Goal: Task Accomplishment & Management: Complete application form

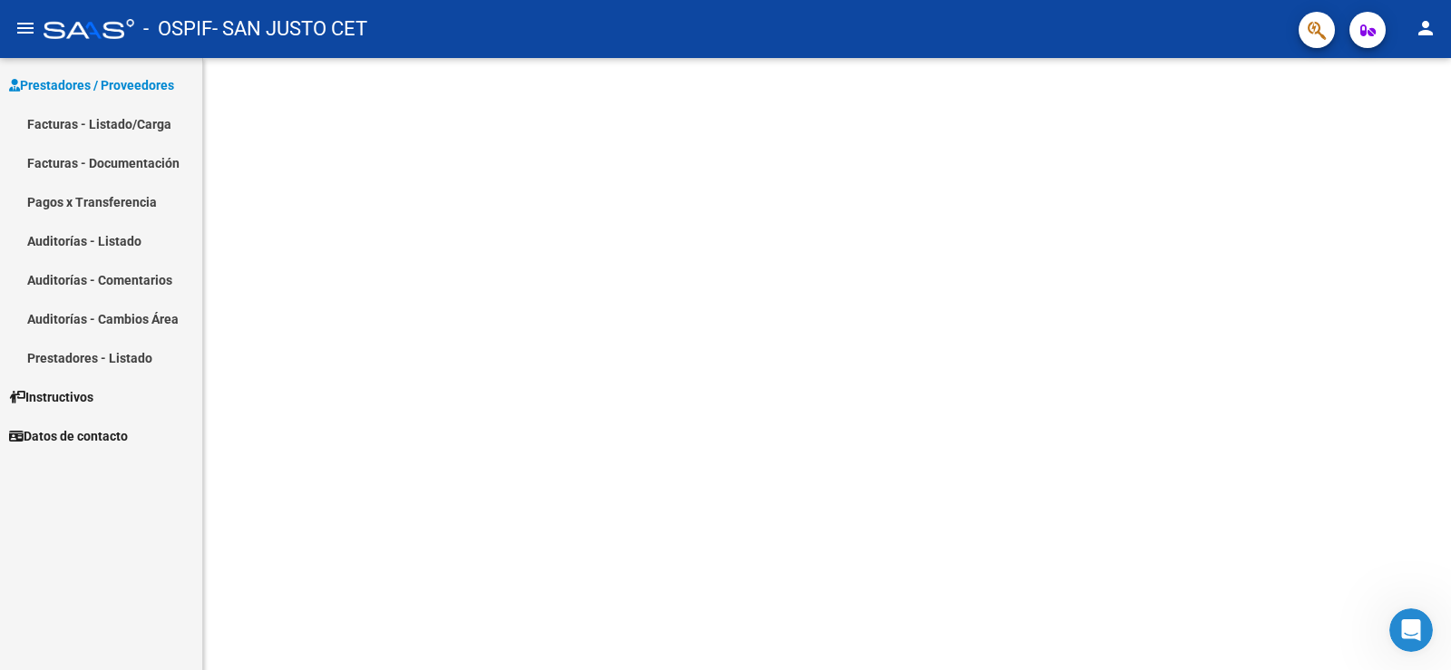
click at [114, 122] on link "Facturas - Listado/Carga" at bounding box center [101, 123] width 202 height 39
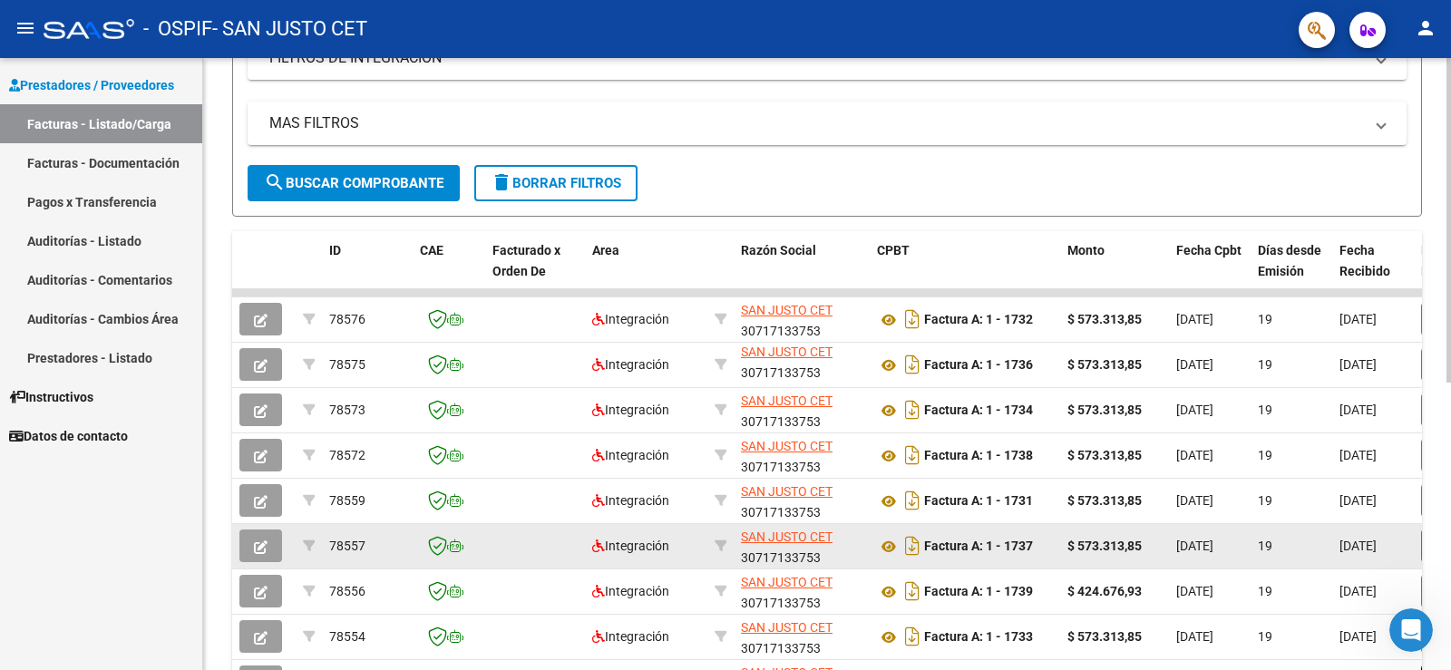
scroll to position [541, 0]
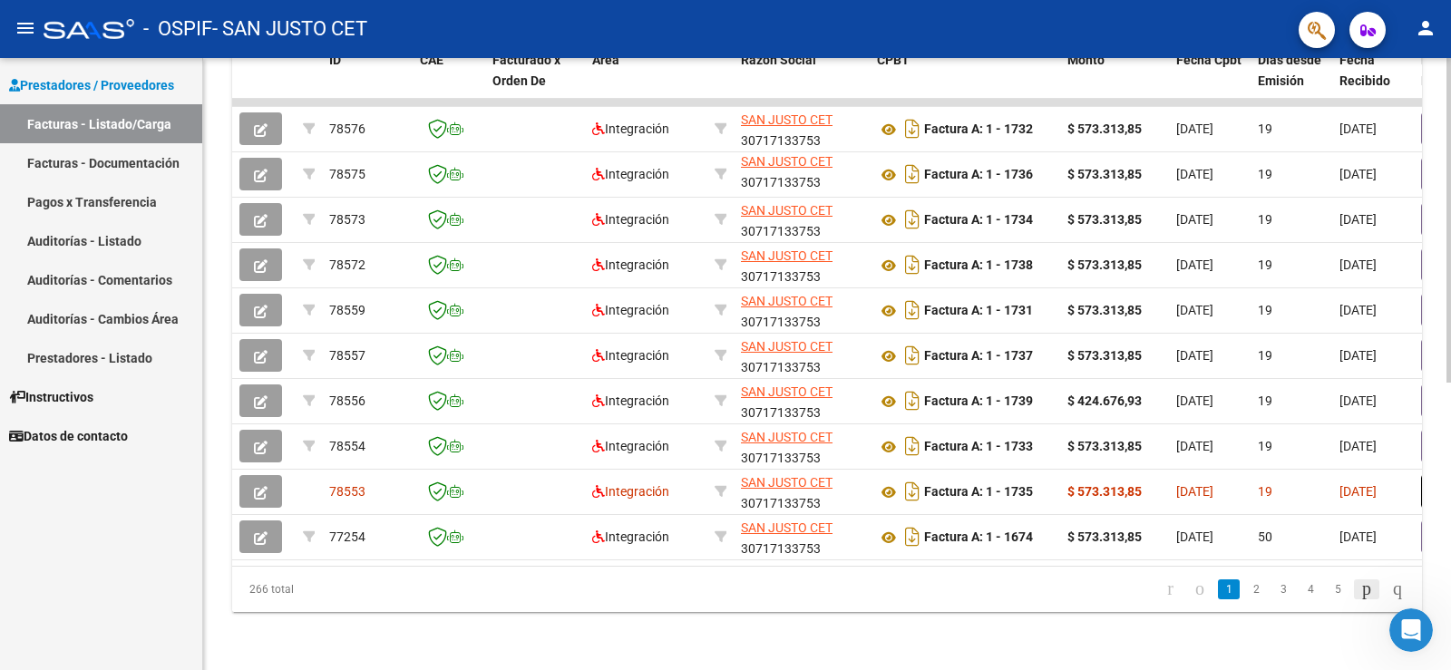
click at [1359, 587] on icon "go to next page" at bounding box center [1366, 589] width 15 height 22
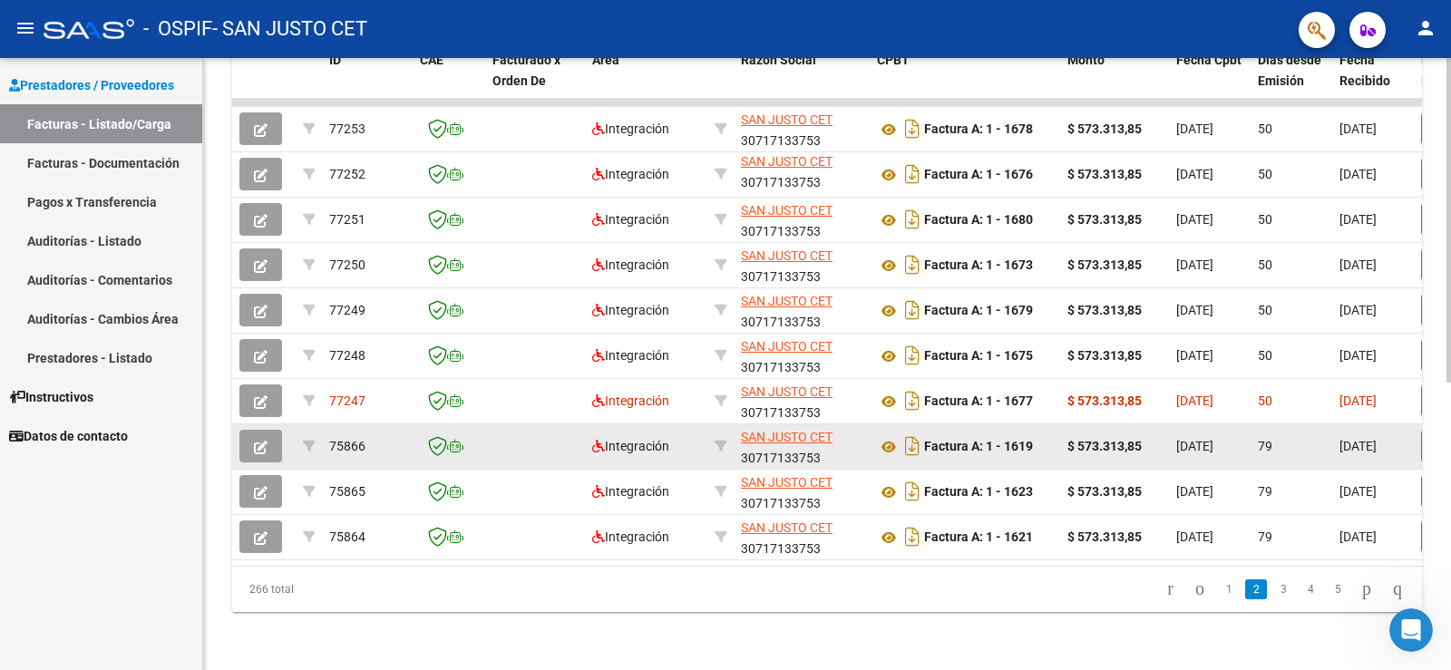
scroll to position [451, 0]
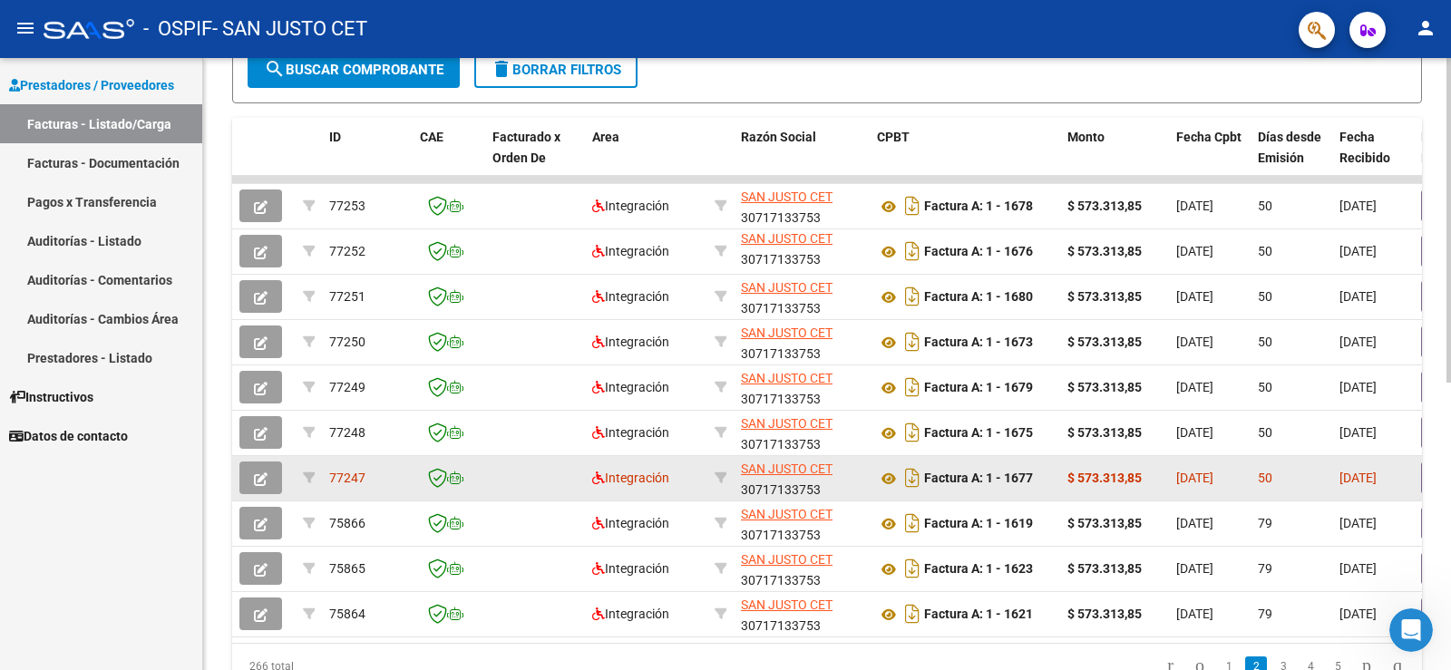
click at [977, 488] on div "Factura A: 1 - 1677" at bounding box center [965, 477] width 176 height 29
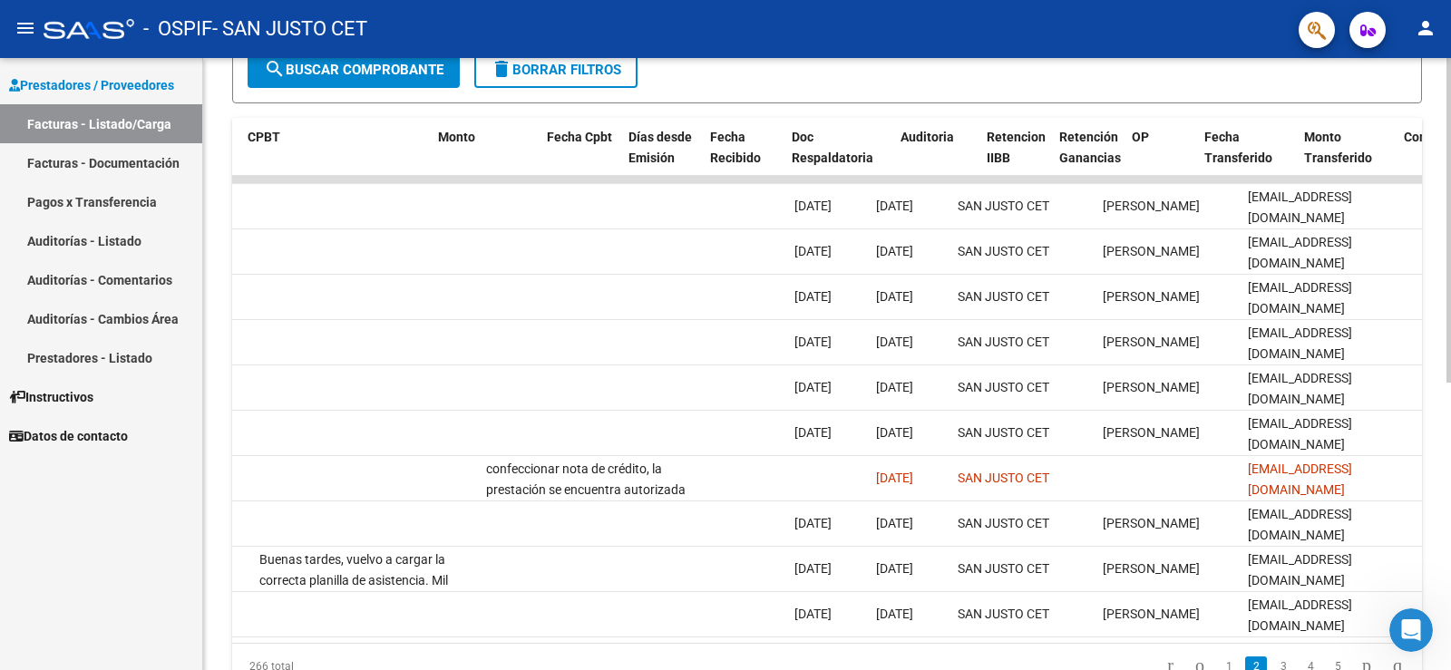
scroll to position [0, 0]
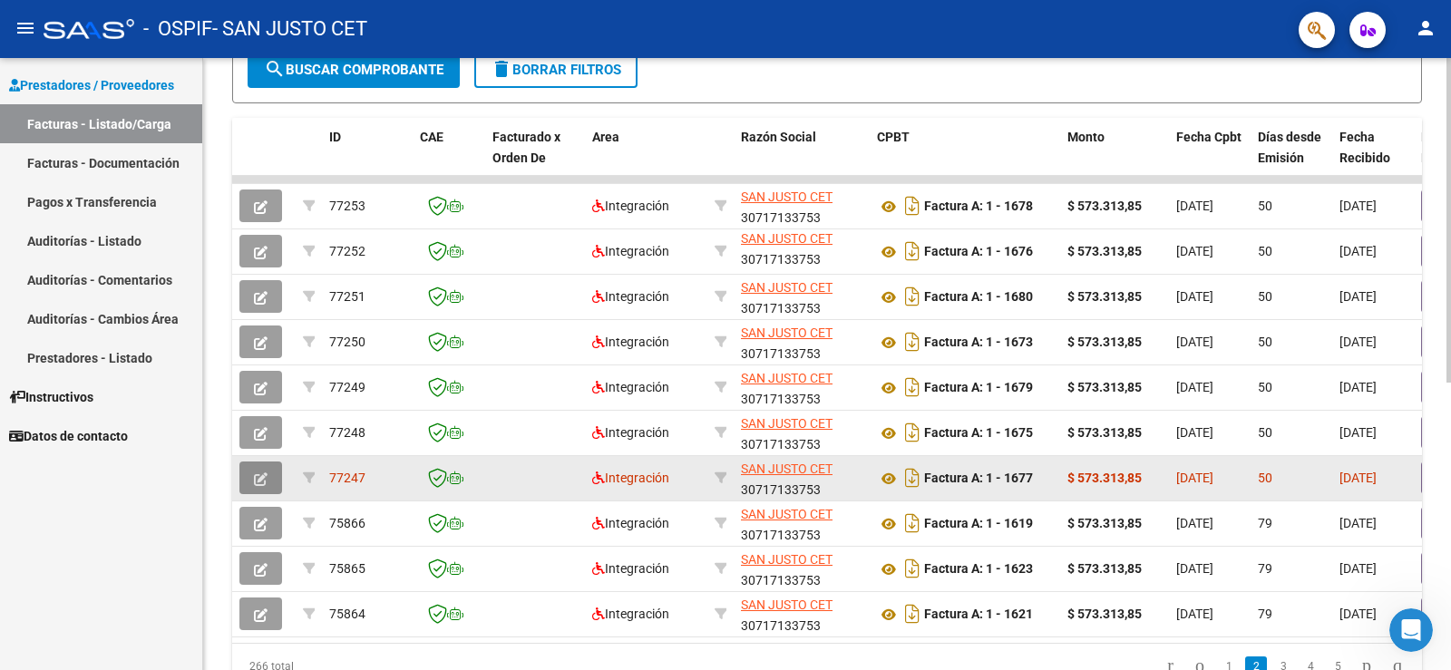
click at [259, 480] on icon "button" at bounding box center [261, 479] width 14 height 14
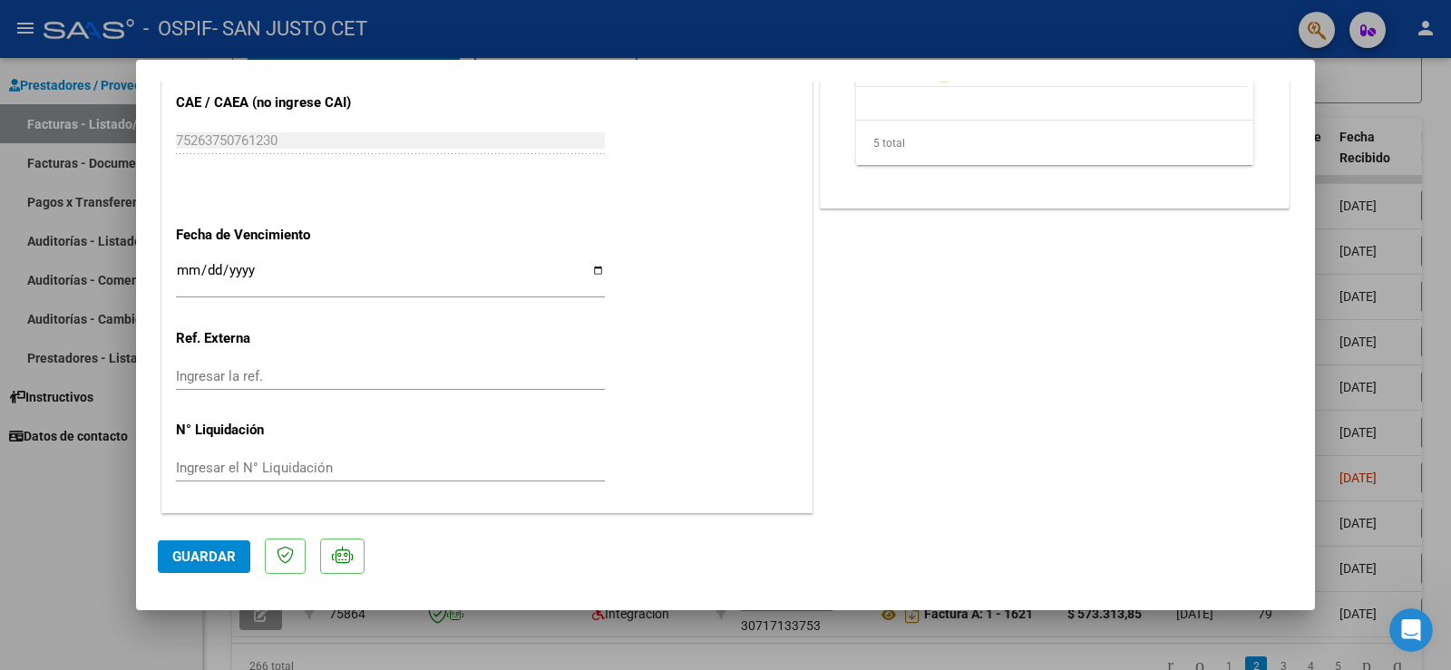
scroll to position [850, 0]
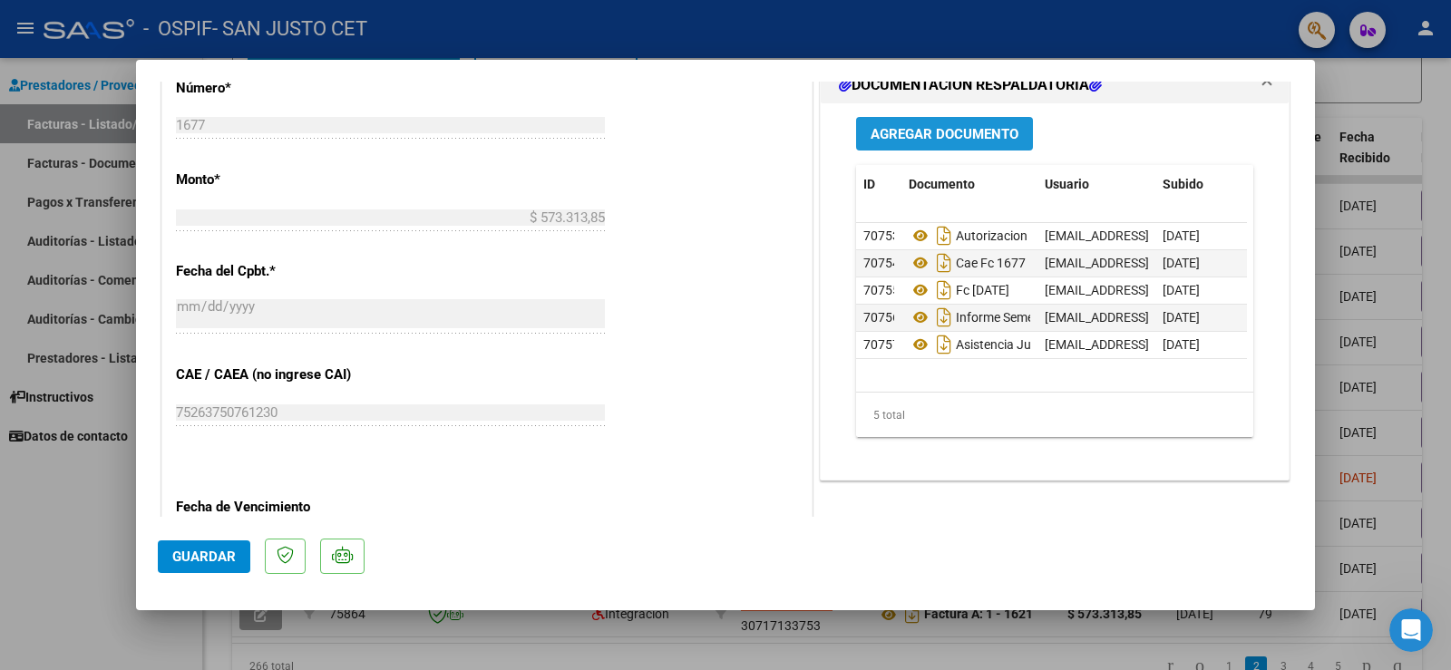
click at [943, 138] on span "Agregar Documento" at bounding box center [945, 134] width 148 height 16
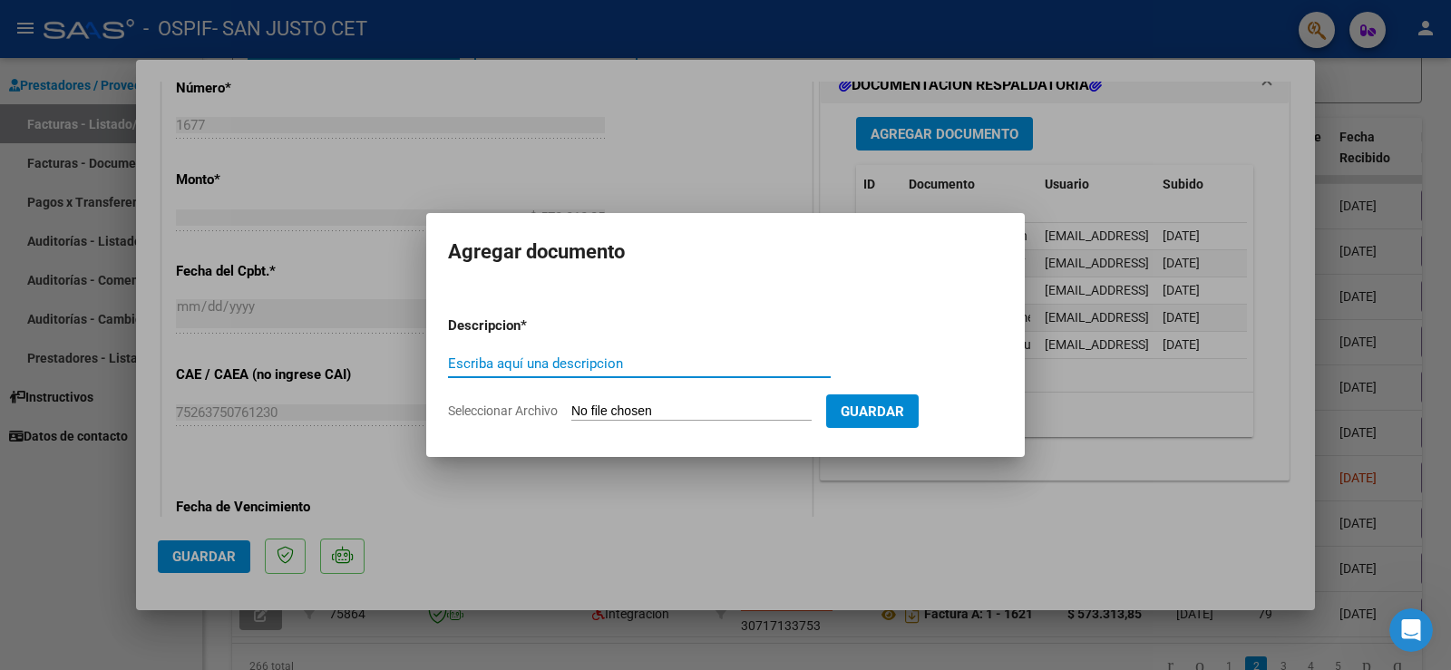
click at [678, 417] on input "Seleccionar Archivo" at bounding box center [691, 412] width 240 height 17
click at [739, 413] on input "Seleccionar Archivo" at bounding box center [691, 412] width 240 height 17
type input "C:\fakepath\NC 44 X FC 1677 OSPIF.pdf"
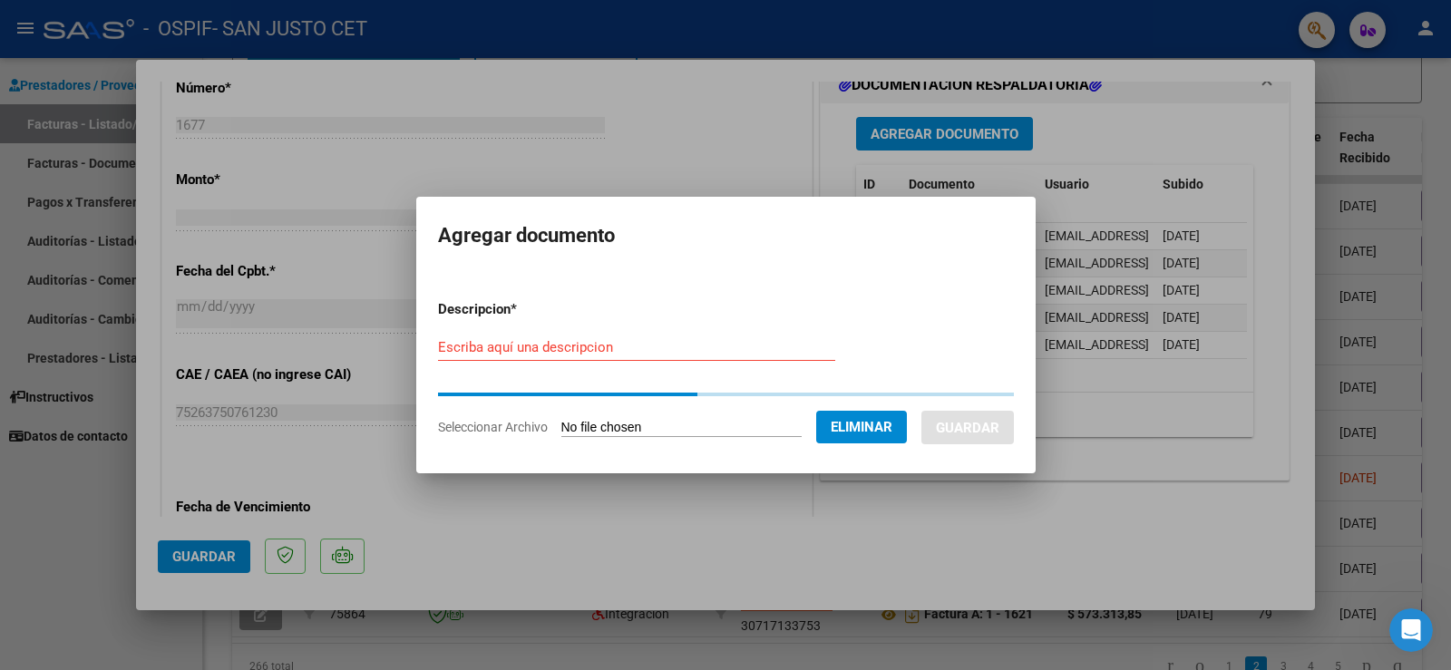
click at [674, 351] on input "Escriba aquí una descripcion" at bounding box center [636, 347] width 397 height 16
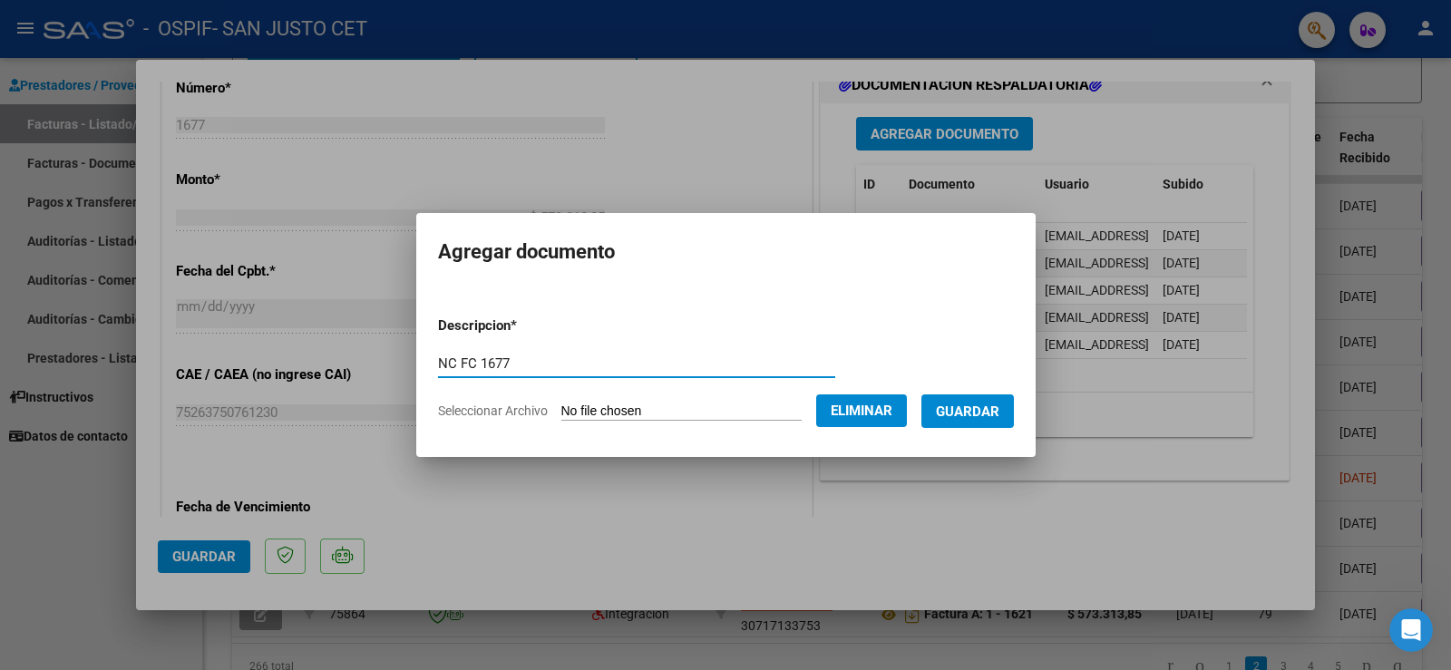
type input "NC FC 1677"
click at [999, 404] on span "Guardar" at bounding box center [967, 412] width 63 height 16
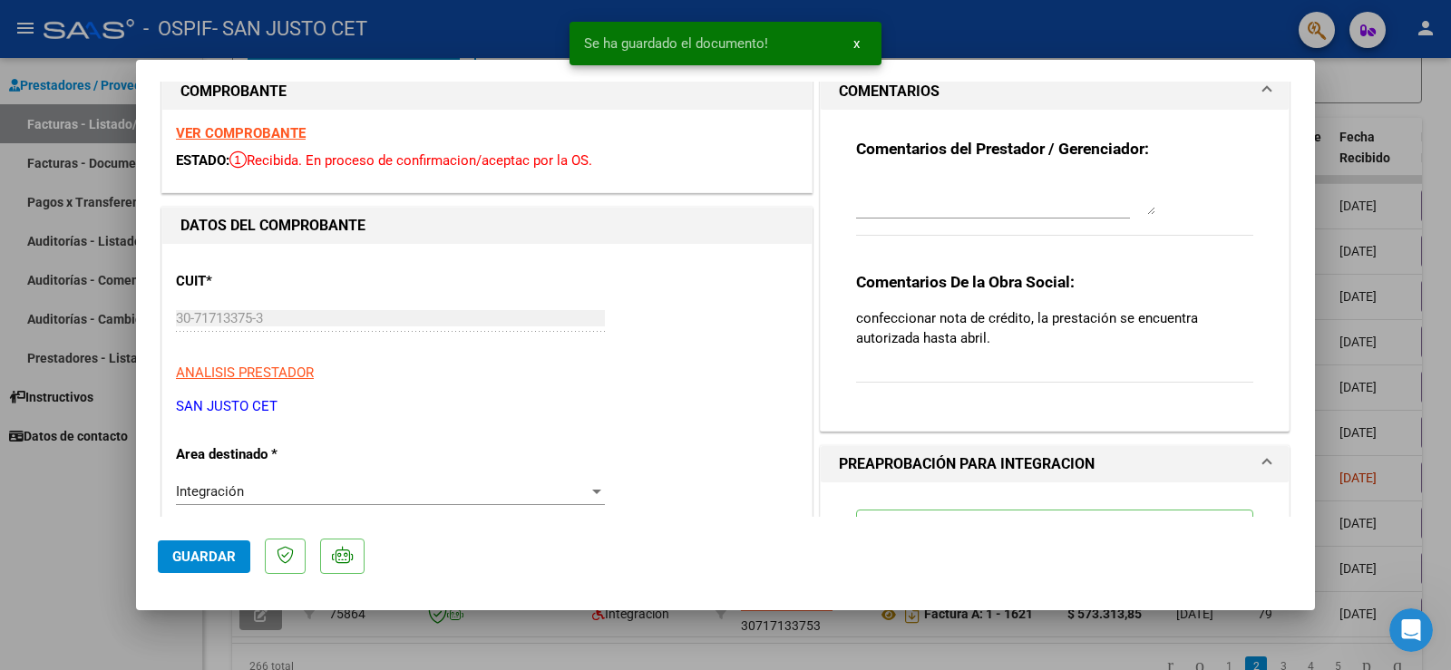
scroll to position [0, 0]
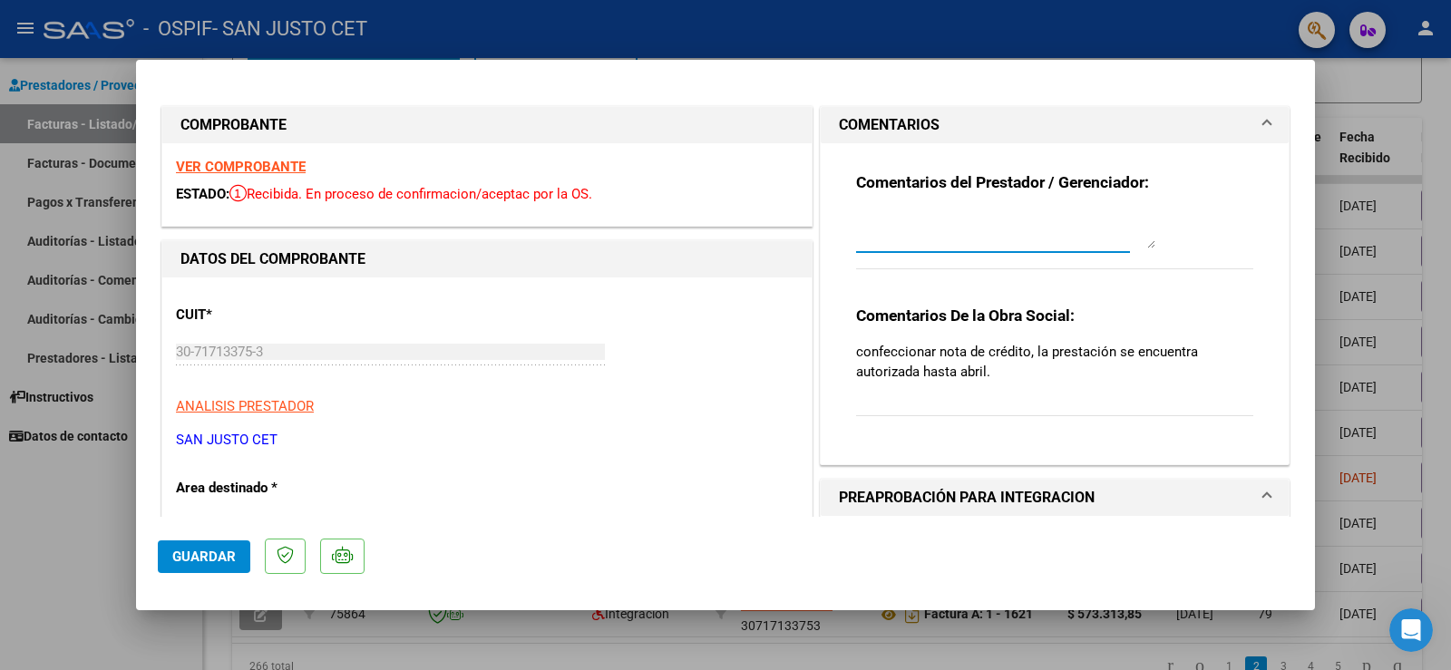
click at [997, 239] on textarea at bounding box center [1005, 230] width 299 height 36
type textarea "Nota de crédito cargada"
click at [169, 553] on button "Guardar" at bounding box center [204, 556] width 92 height 33
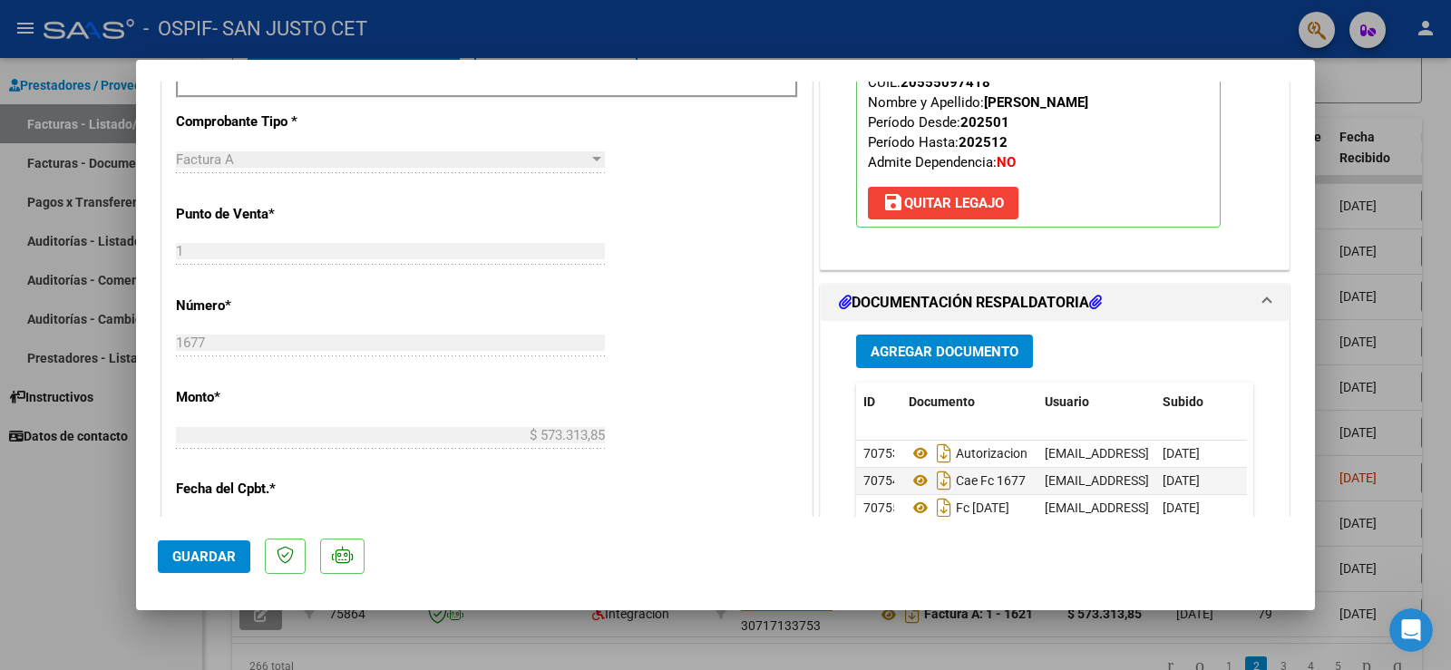
scroll to position [816, 0]
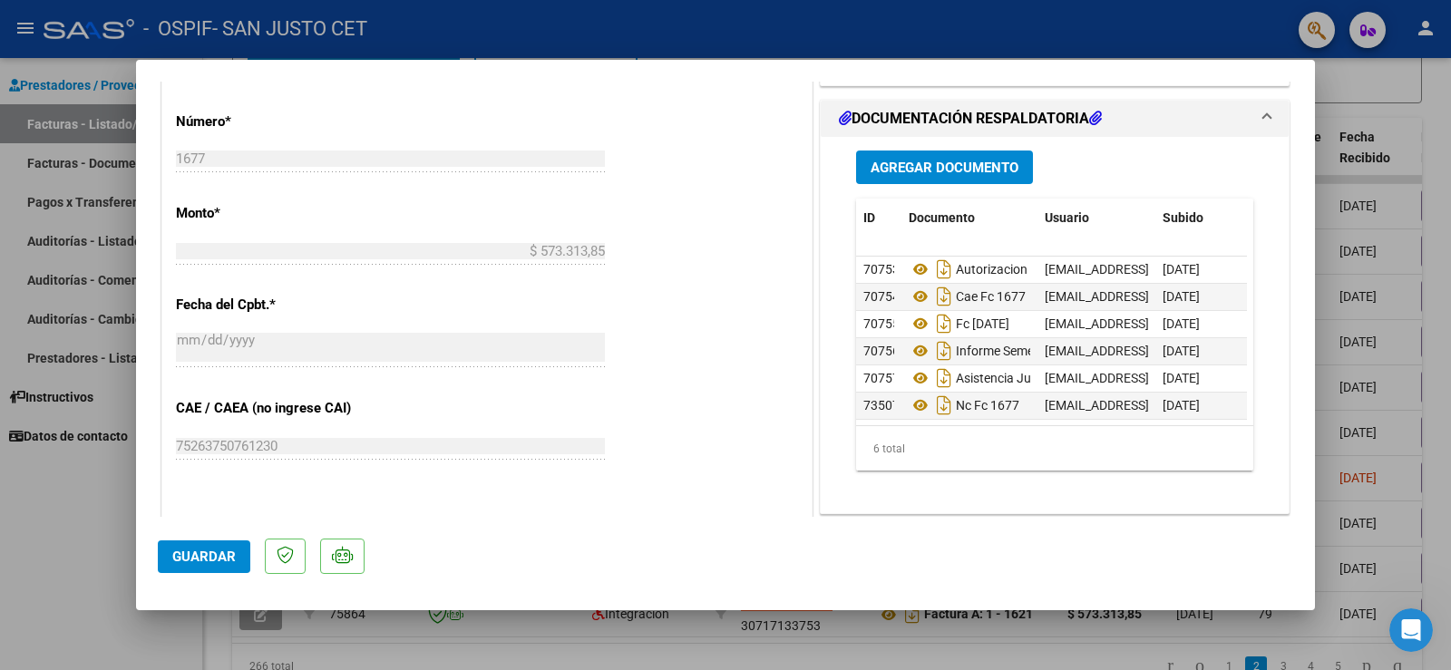
click at [92, 528] on div at bounding box center [725, 335] width 1451 height 670
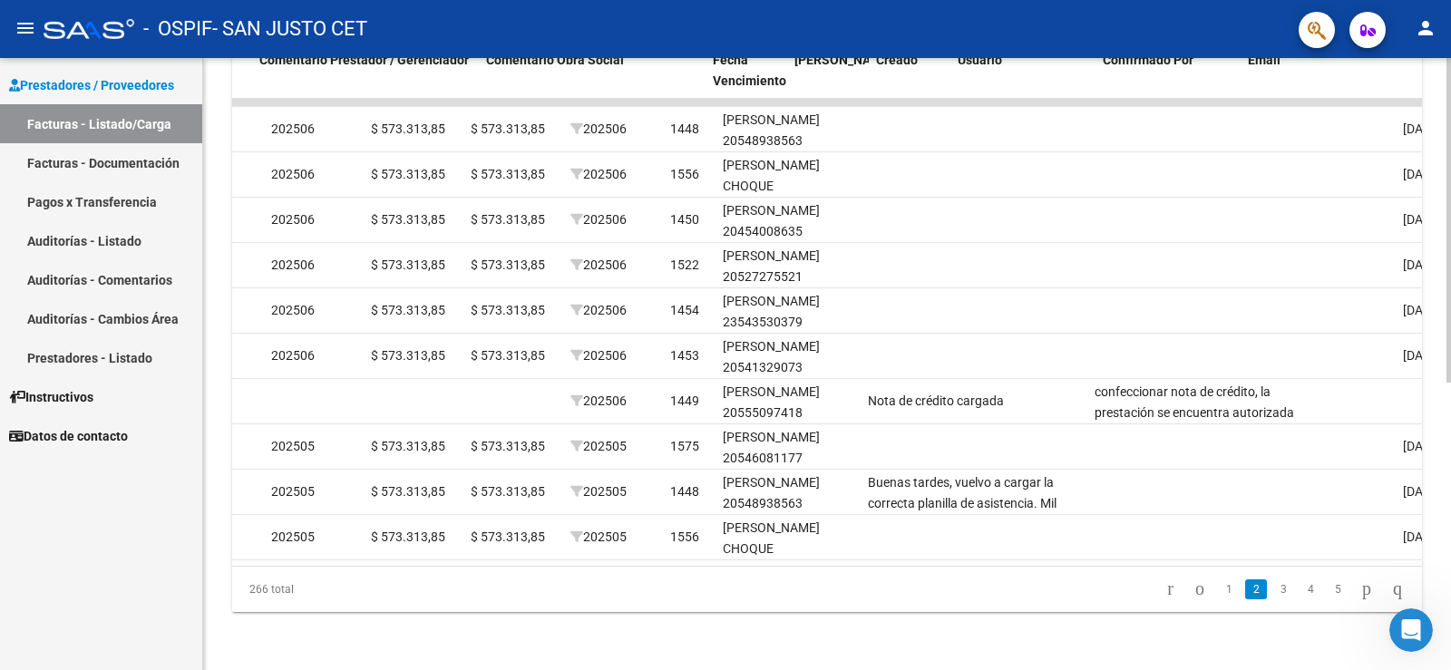
scroll to position [0, 2633]
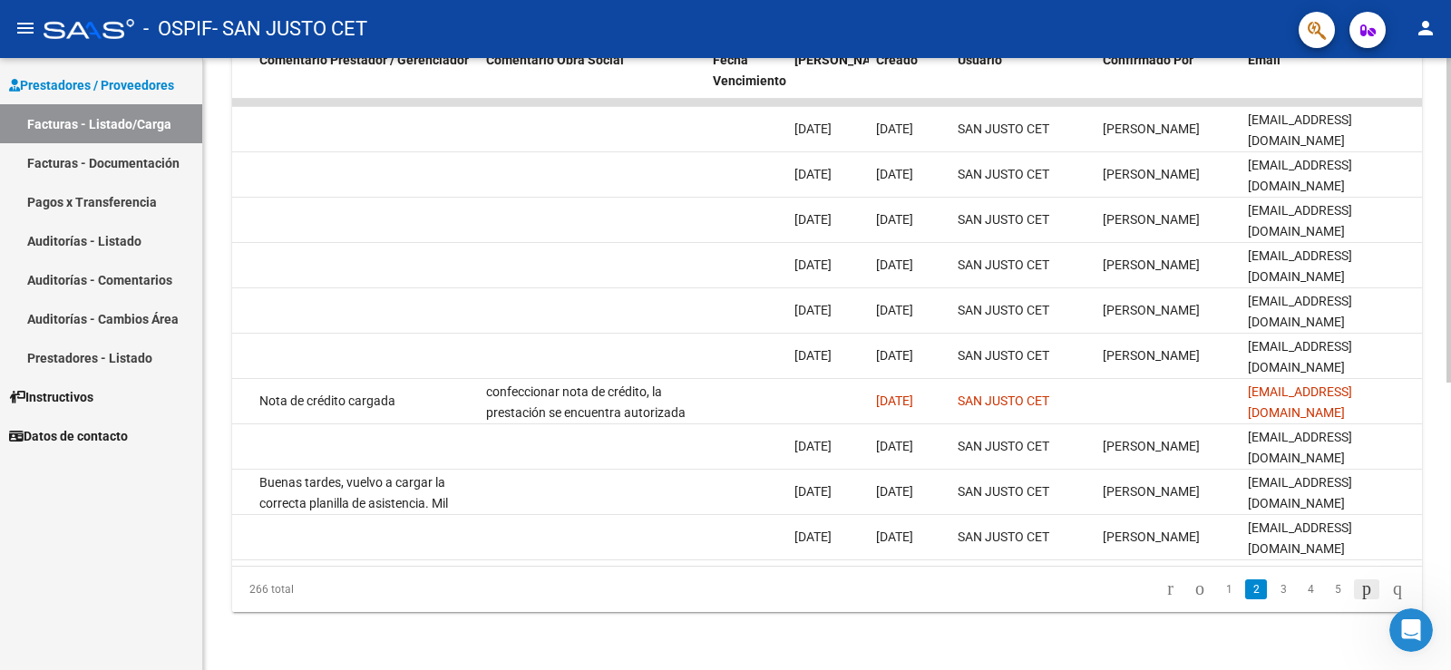
click at [1359, 592] on icon "go to next page" at bounding box center [1366, 589] width 15 height 22
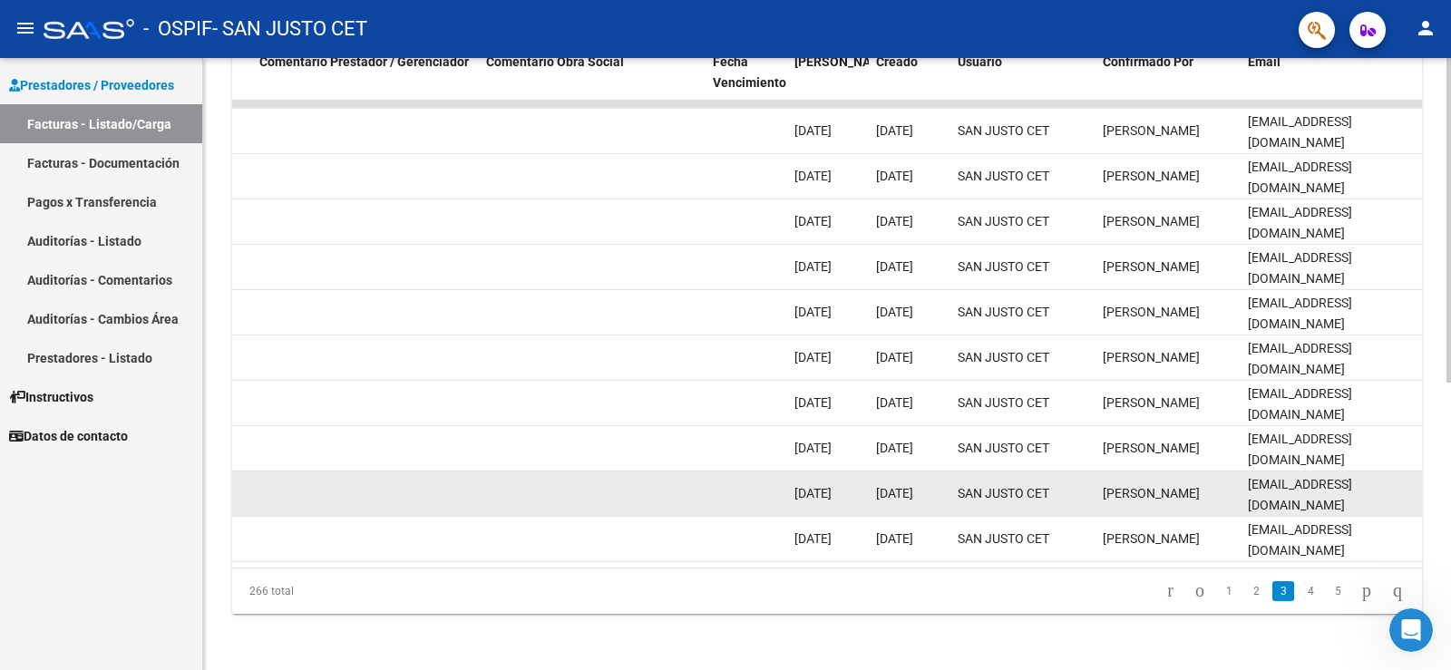
scroll to position [541, 0]
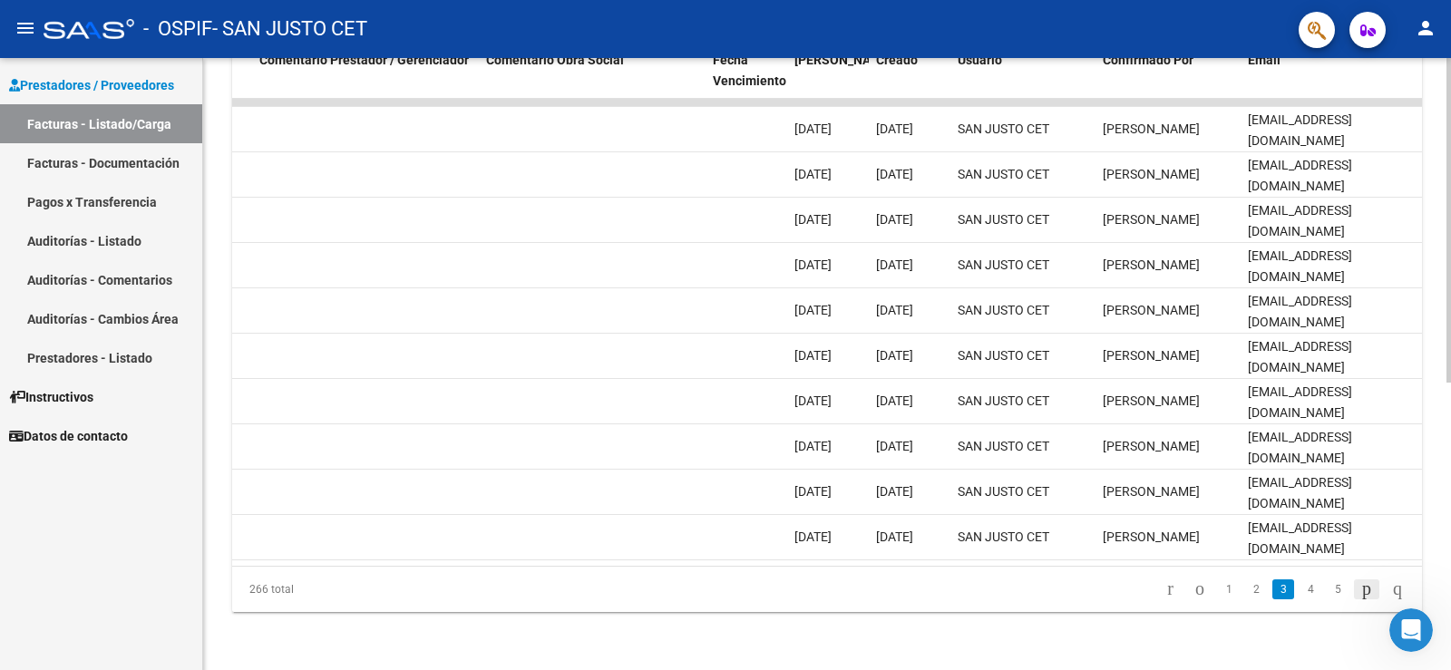
click at [1359, 591] on icon "go to next page" at bounding box center [1366, 589] width 15 height 22
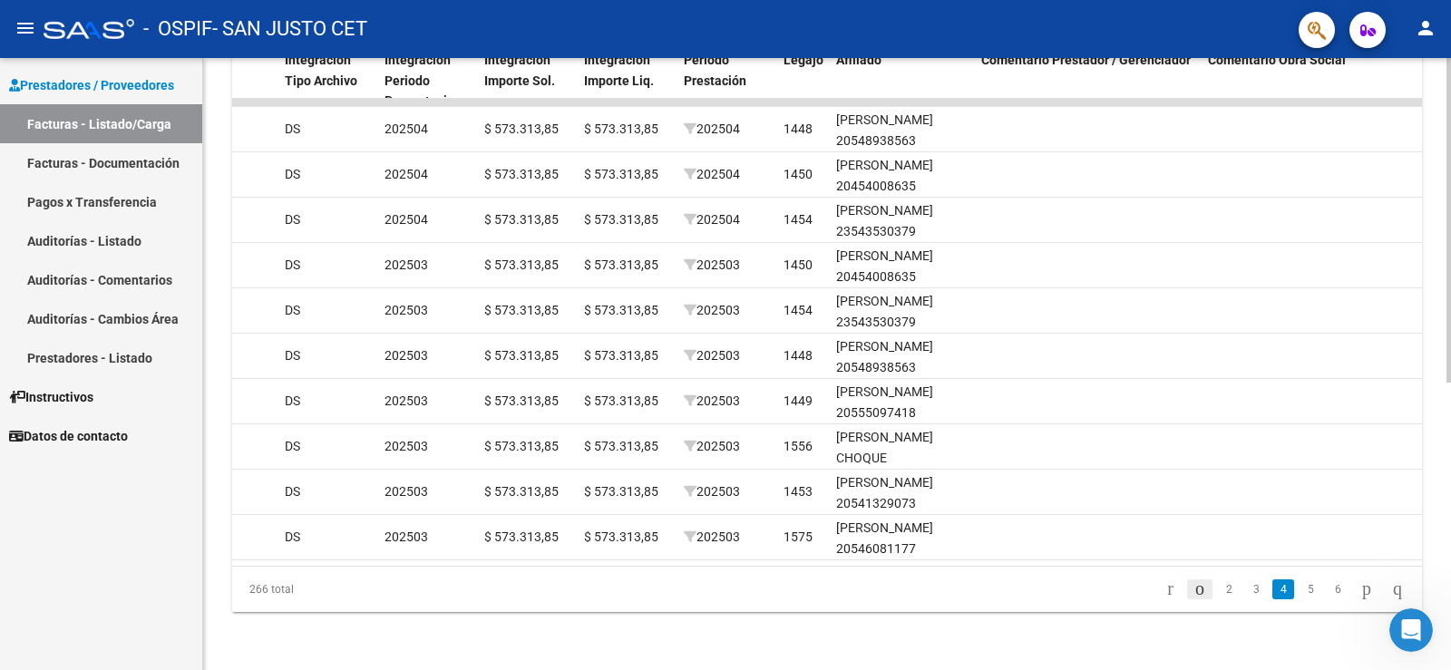
click at [1192, 589] on icon "go to previous page" at bounding box center [1199, 589] width 15 height 22
click at [1245, 596] on link "2" at bounding box center [1256, 589] width 22 height 20
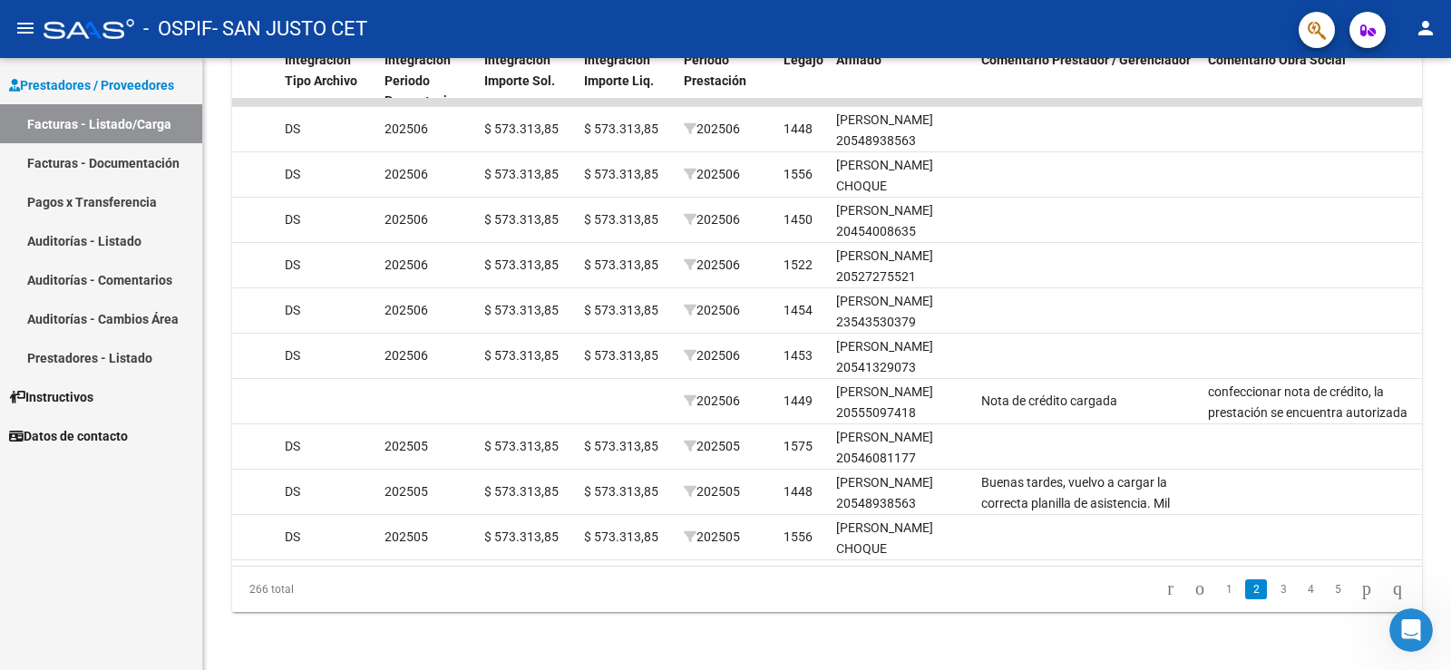
click at [1273, 591] on link "3" at bounding box center [1283, 589] width 22 height 20
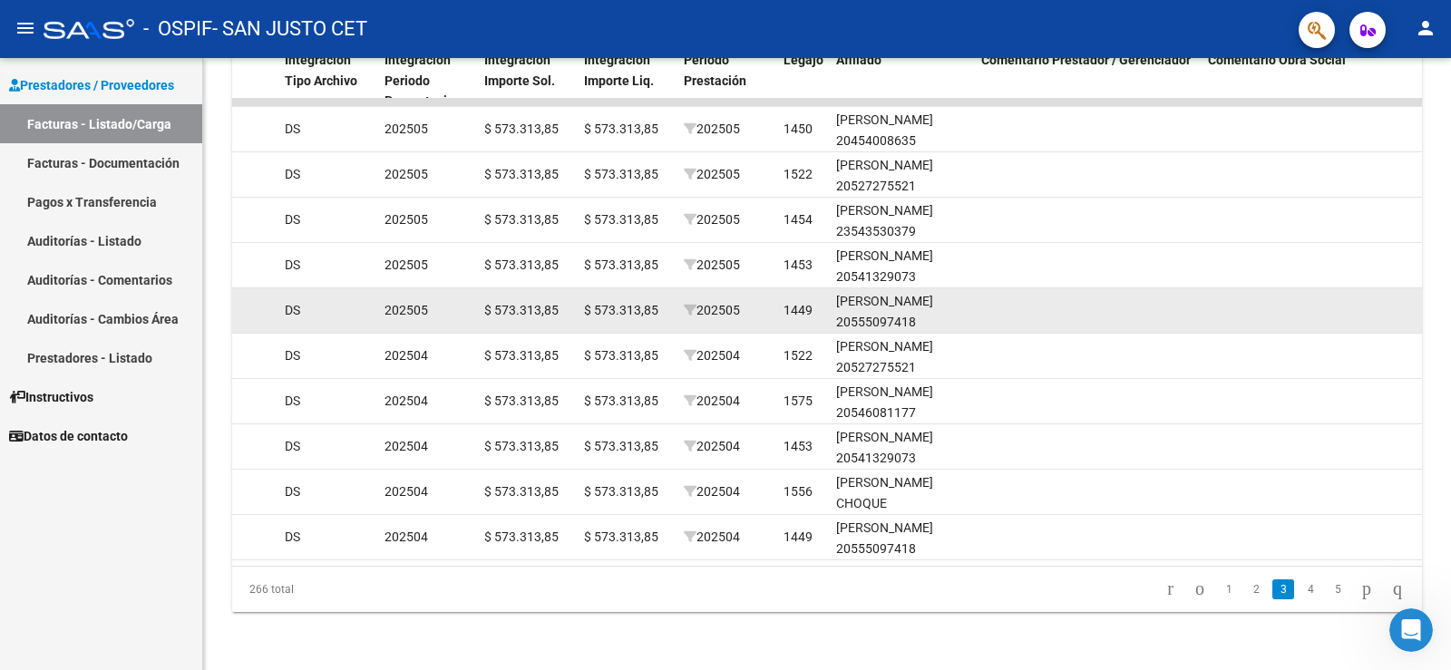
click at [992, 300] on datatable-body-cell at bounding box center [1087, 310] width 227 height 44
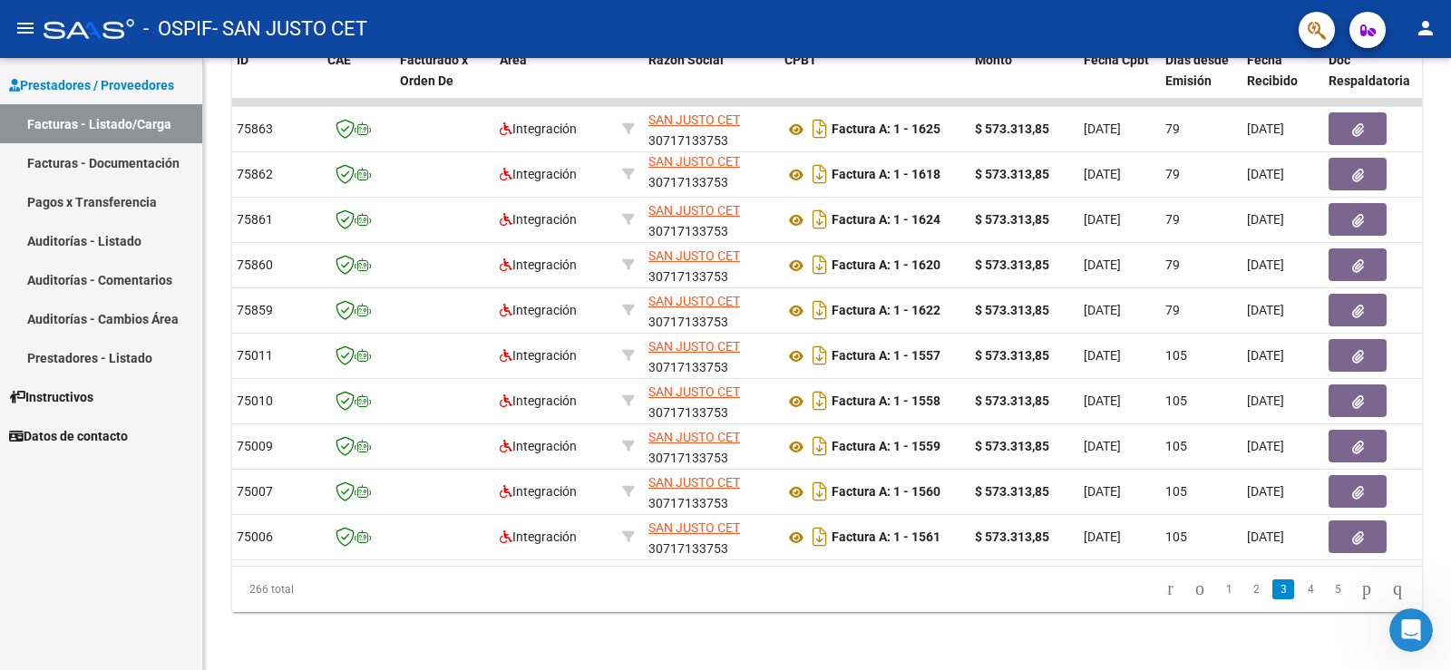
scroll to position [0, 90]
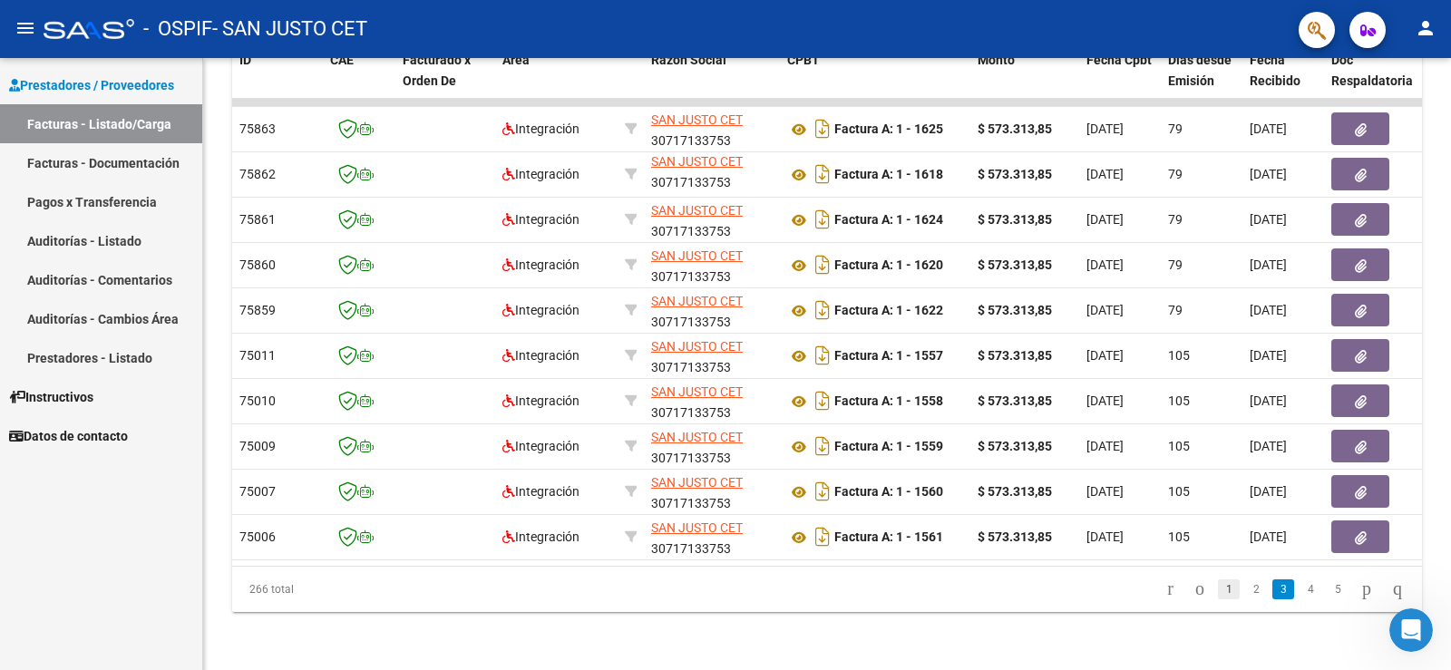
click at [1218, 590] on link "1" at bounding box center [1229, 589] width 22 height 20
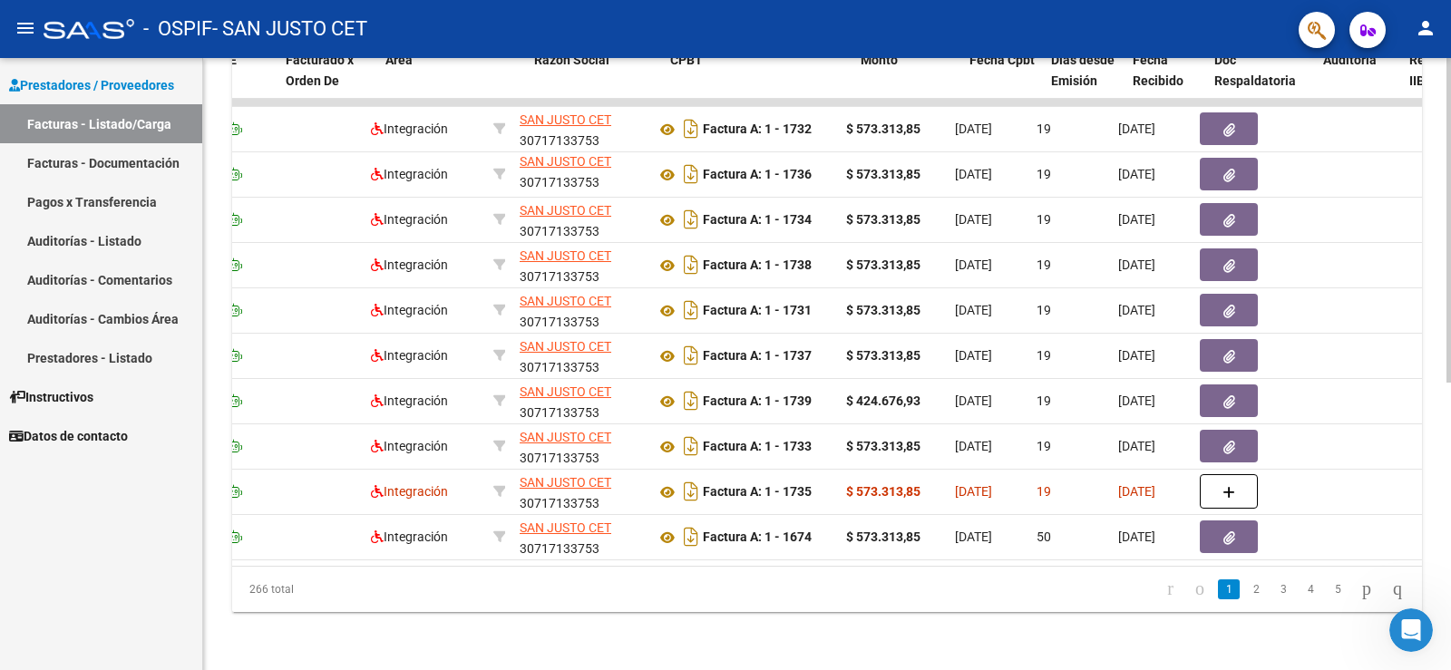
scroll to position [0, 0]
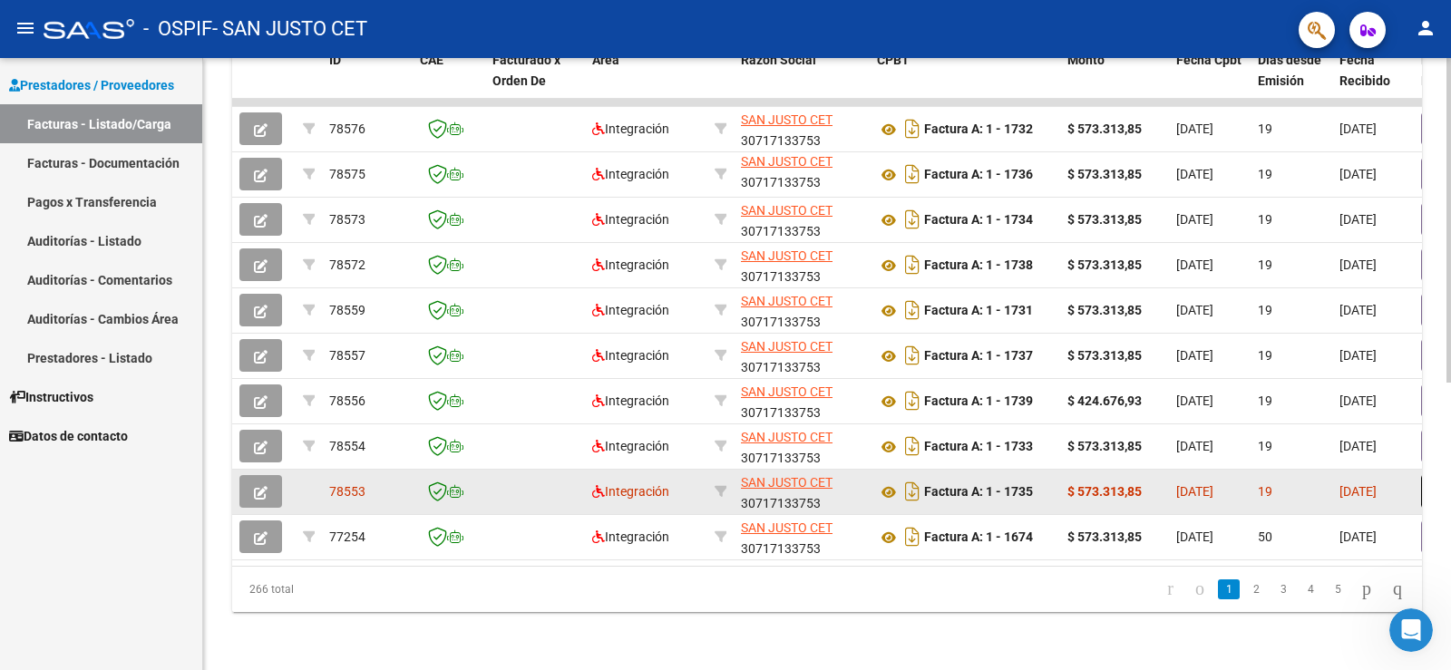
click at [1046, 477] on div "Factura A: 1 - 1735" at bounding box center [965, 491] width 176 height 29
click at [267, 486] on icon "button" at bounding box center [261, 493] width 14 height 14
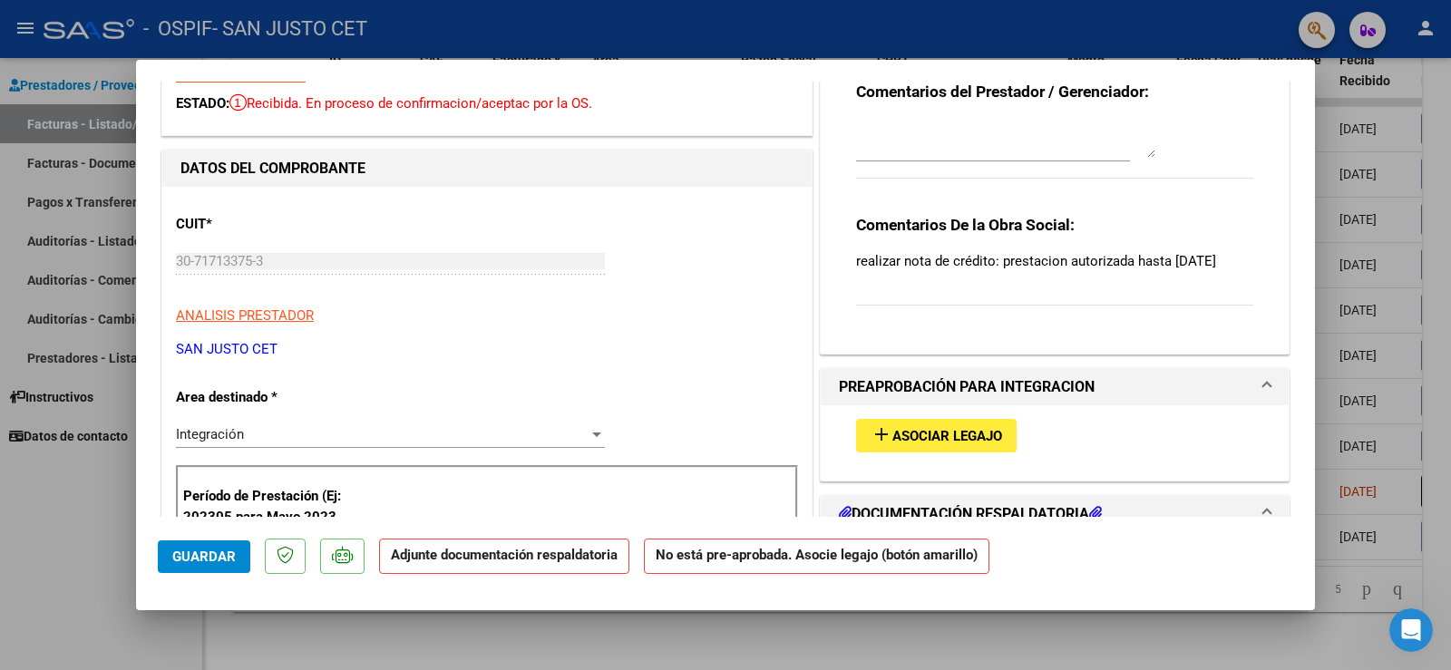
scroll to position [453, 0]
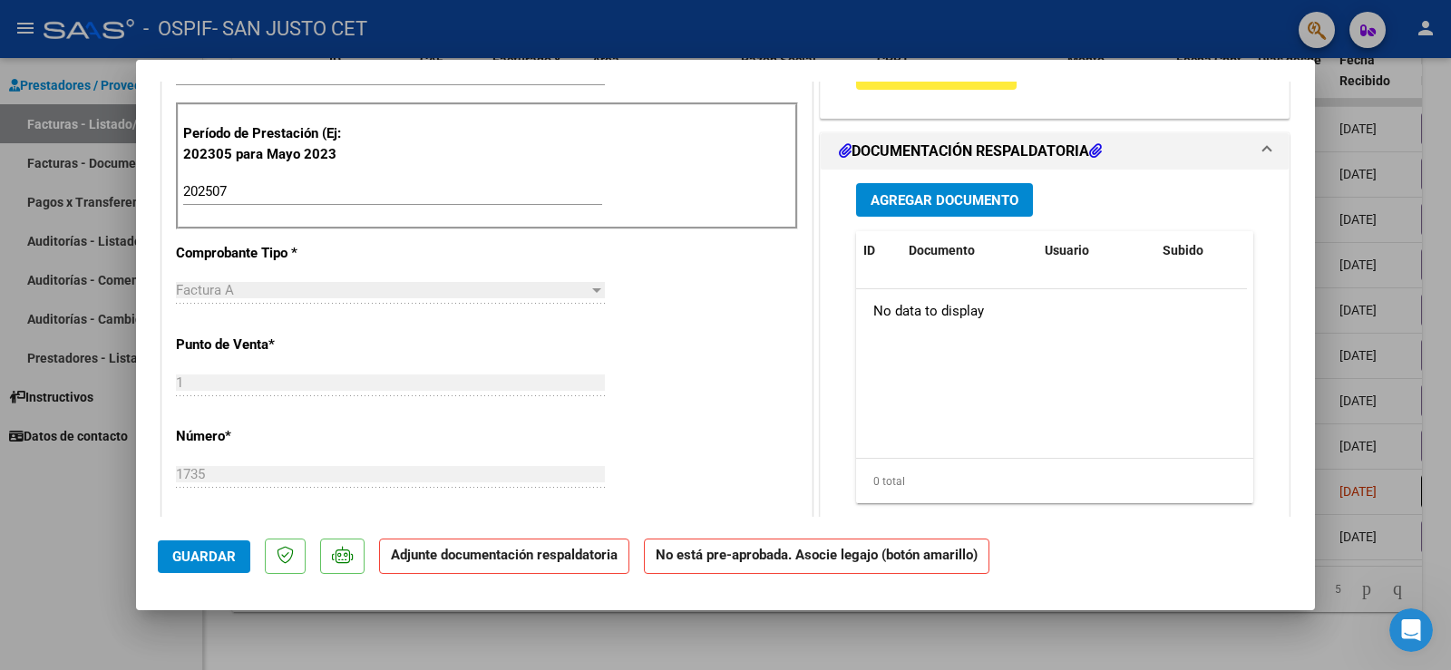
click at [960, 206] on span "Agregar Documento" at bounding box center [945, 200] width 148 height 16
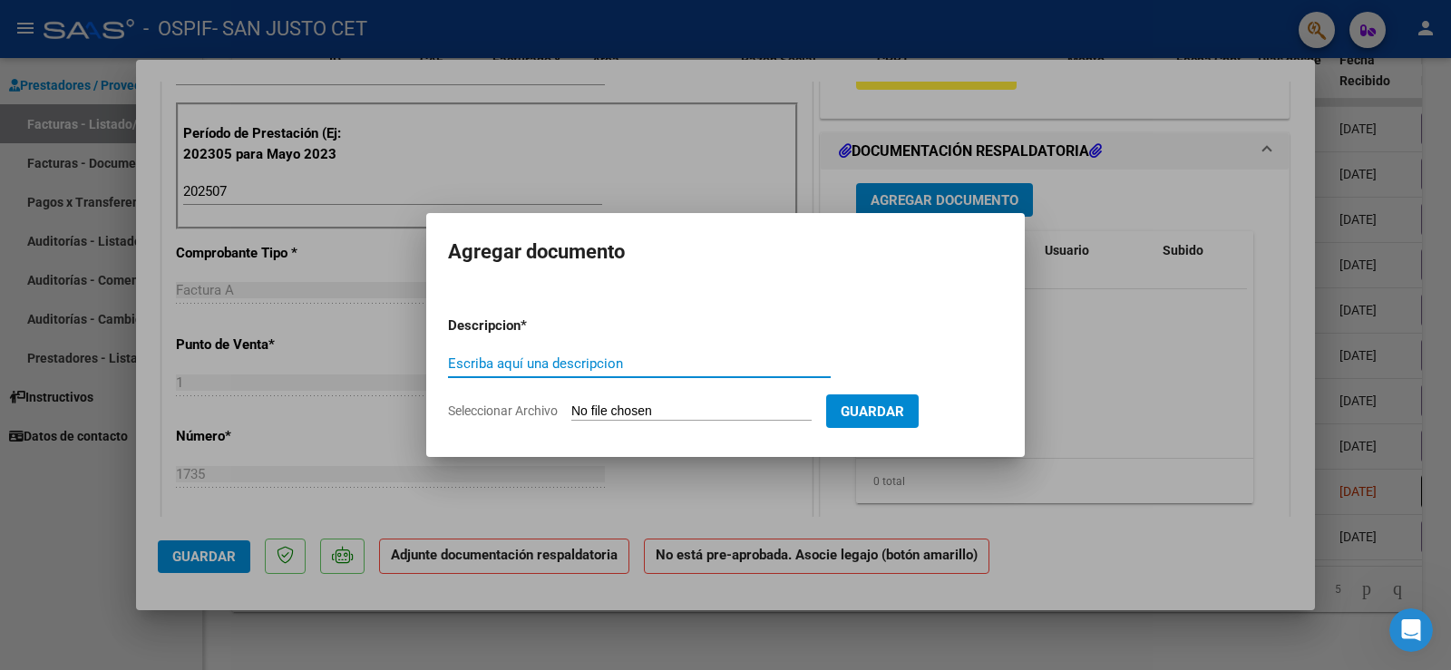
click at [657, 407] on input "Seleccionar Archivo" at bounding box center [691, 412] width 240 height 17
type input "C:\fakepath\NC 45 X FC 1735 OSPIF.pdf"
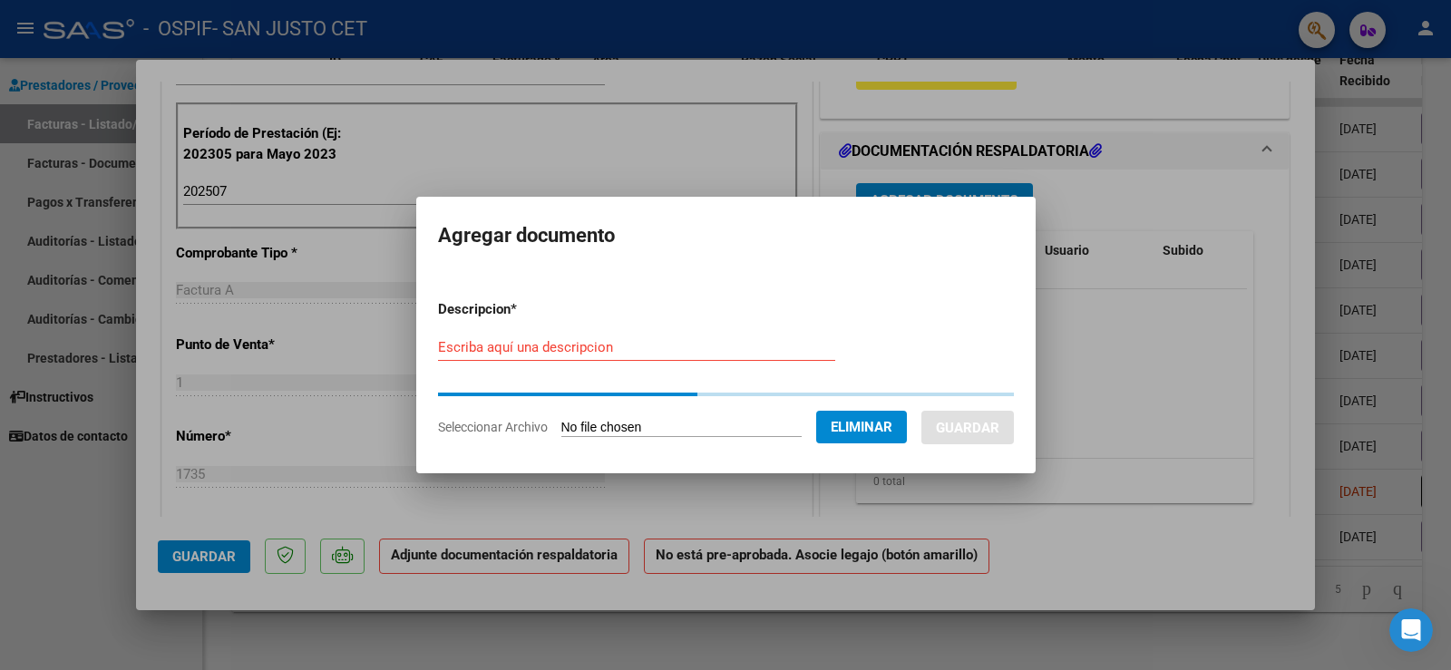
click at [707, 350] on div "Escriba aquí una descripcion" at bounding box center [636, 347] width 397 height 27
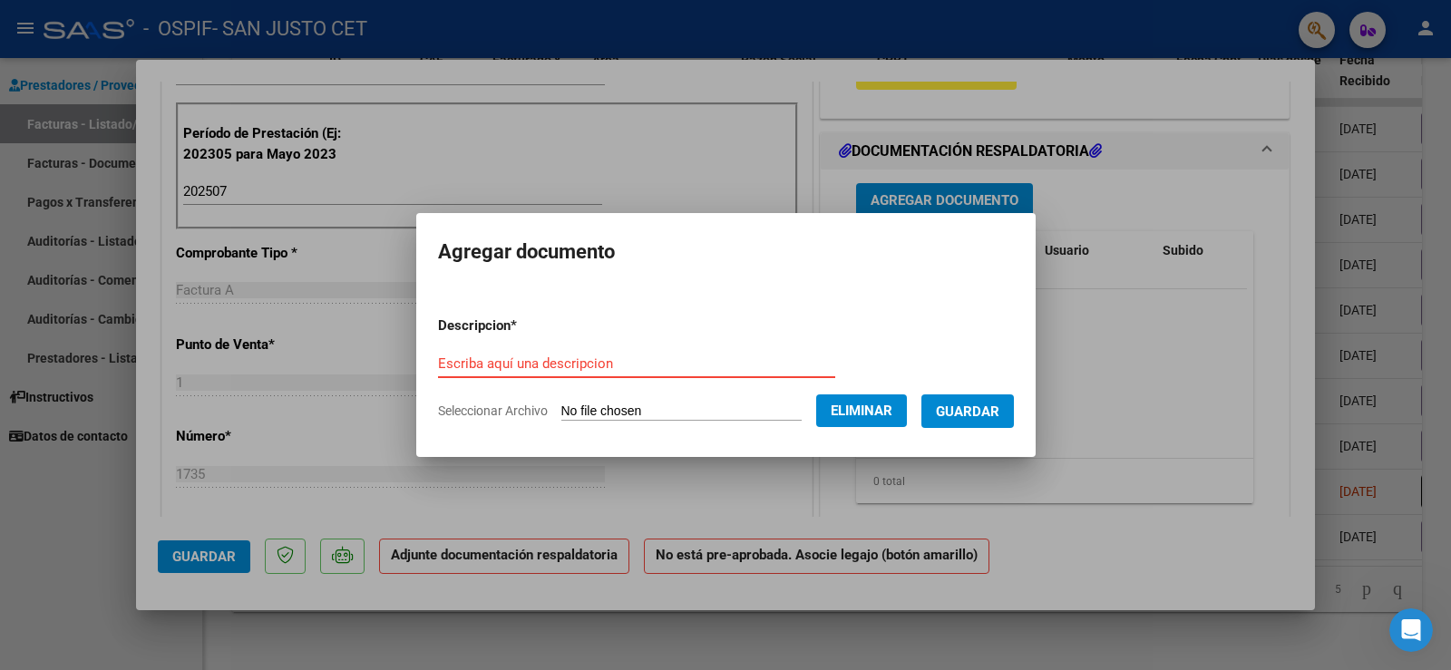
click at [611, 366] on input "Escriba aquí una descripcion" at bounding box center [636, 363] width 397 height 16
type input "NC X FC 1735"
click at [966, 406] on span "Guardar" at bounding box center [967, 412] width 63 height 16
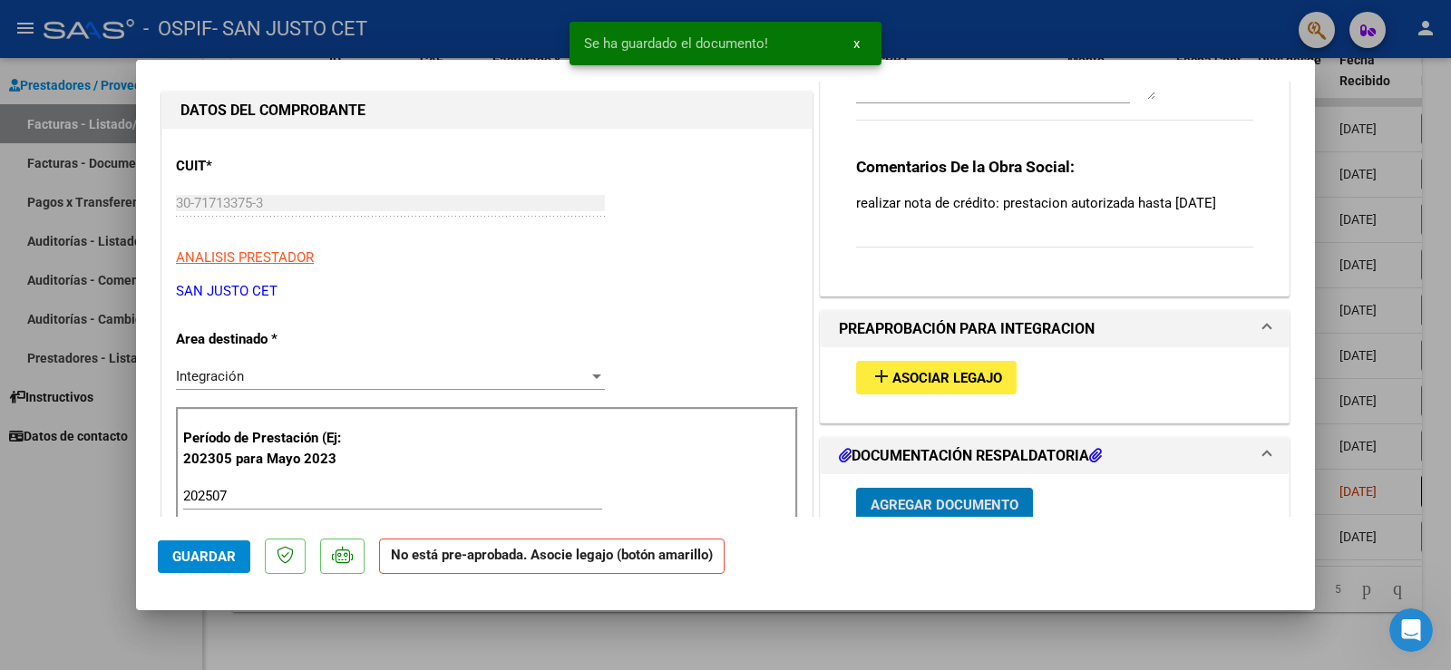
scroll to position [0, 0]
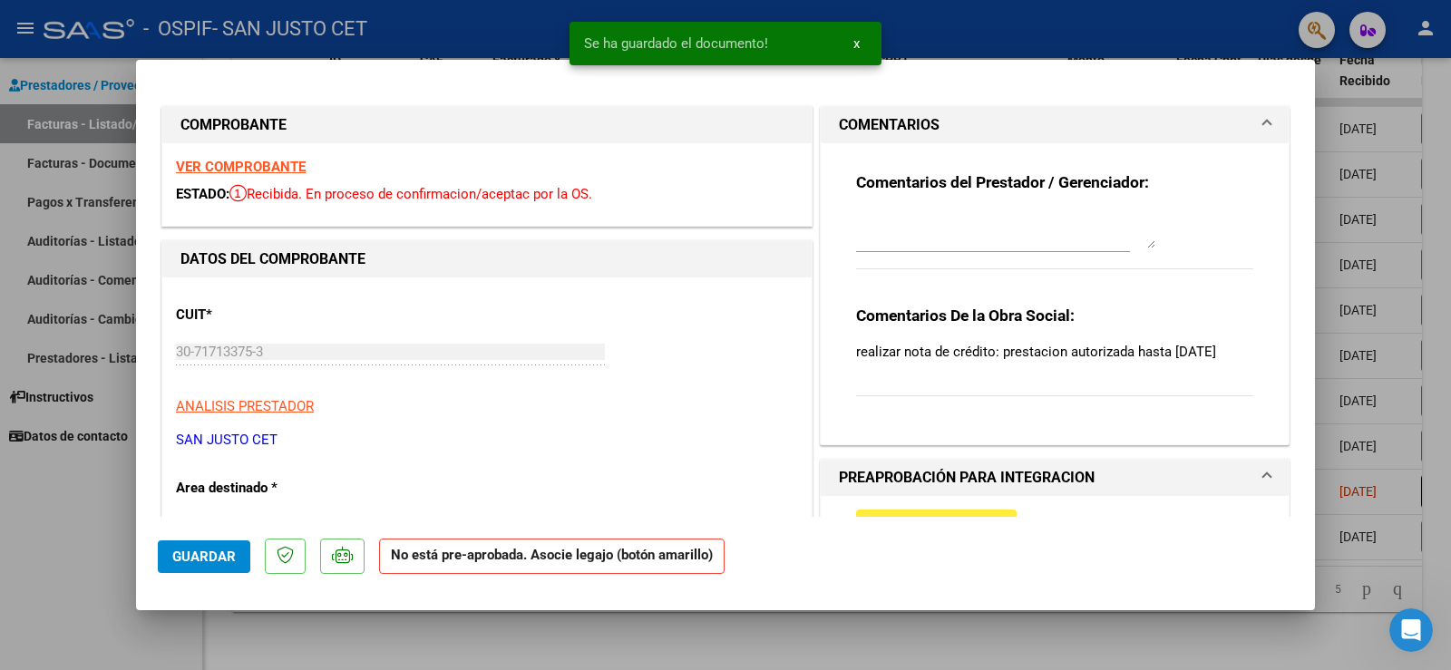
click at [941, 233] on textarea at bounding box center [1005, 230] width 299 height 36
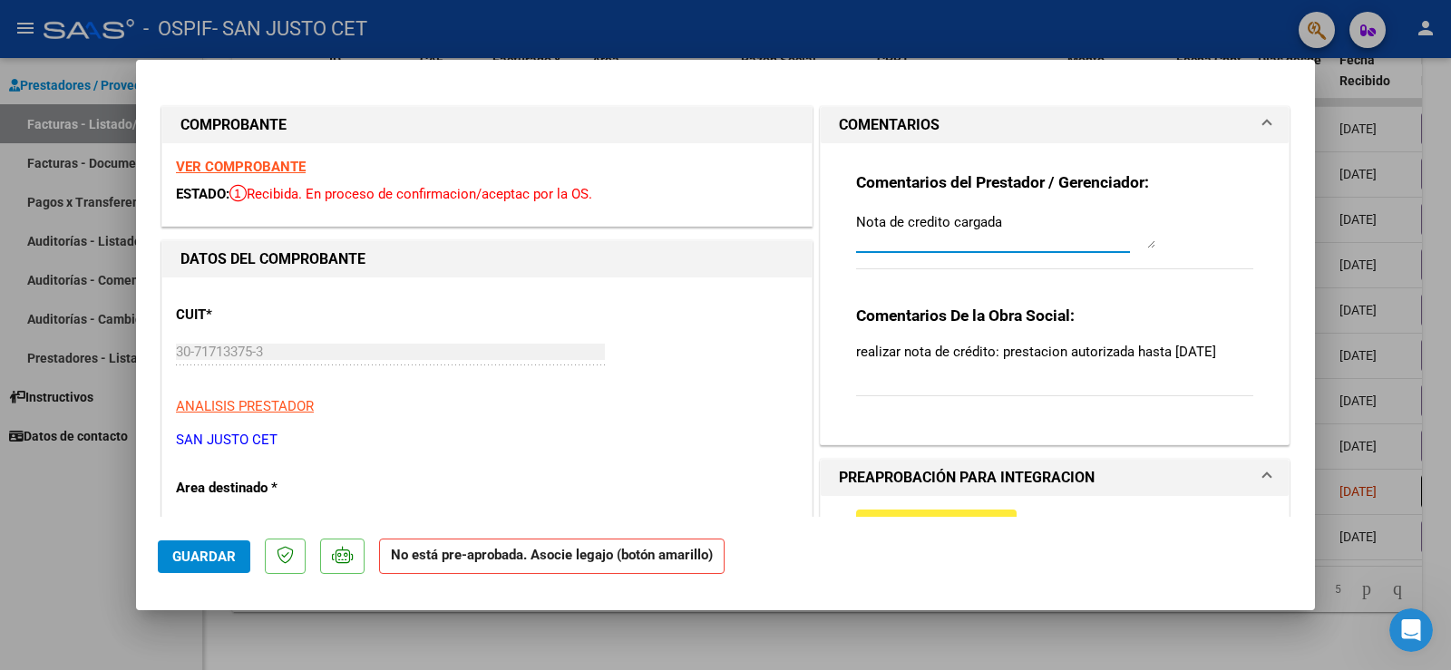
type textarea "Nota de credito cargada"
click at [224, 547] on button "Guardar" at bounding box center [204, 556] width 92 height 33
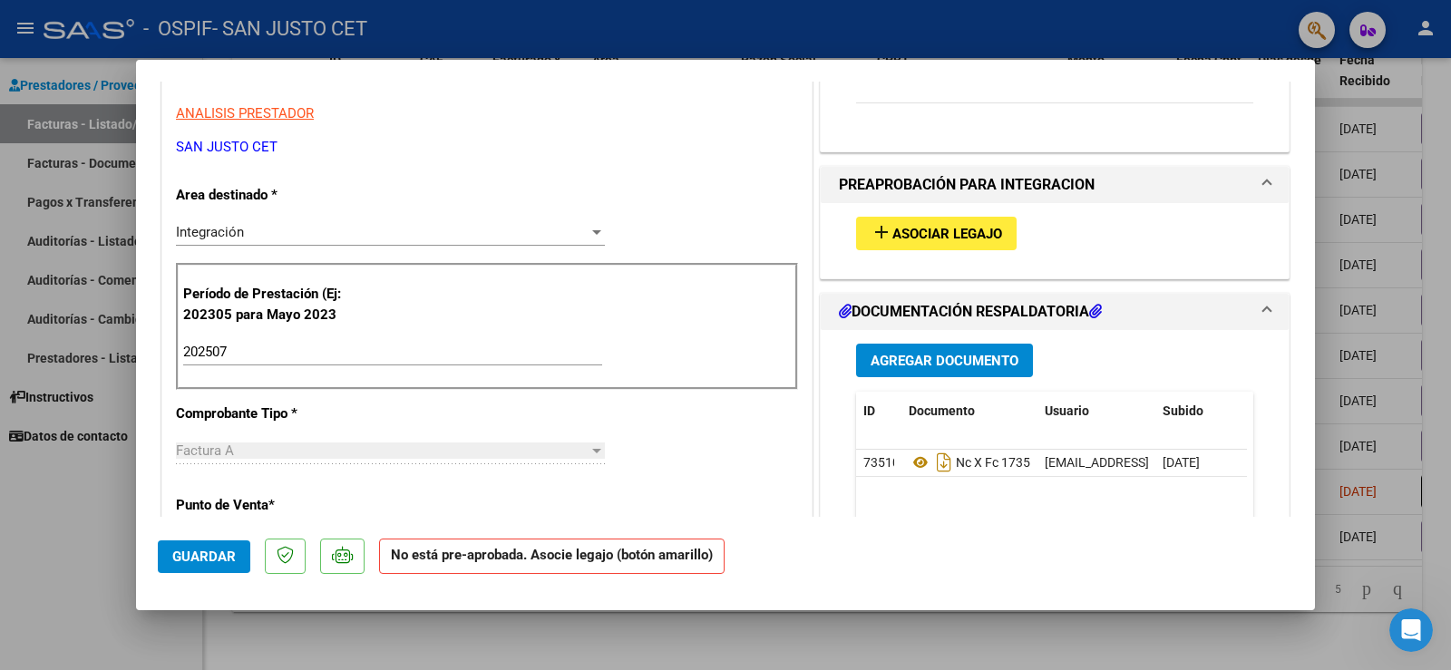
scroll to position [363, 0]
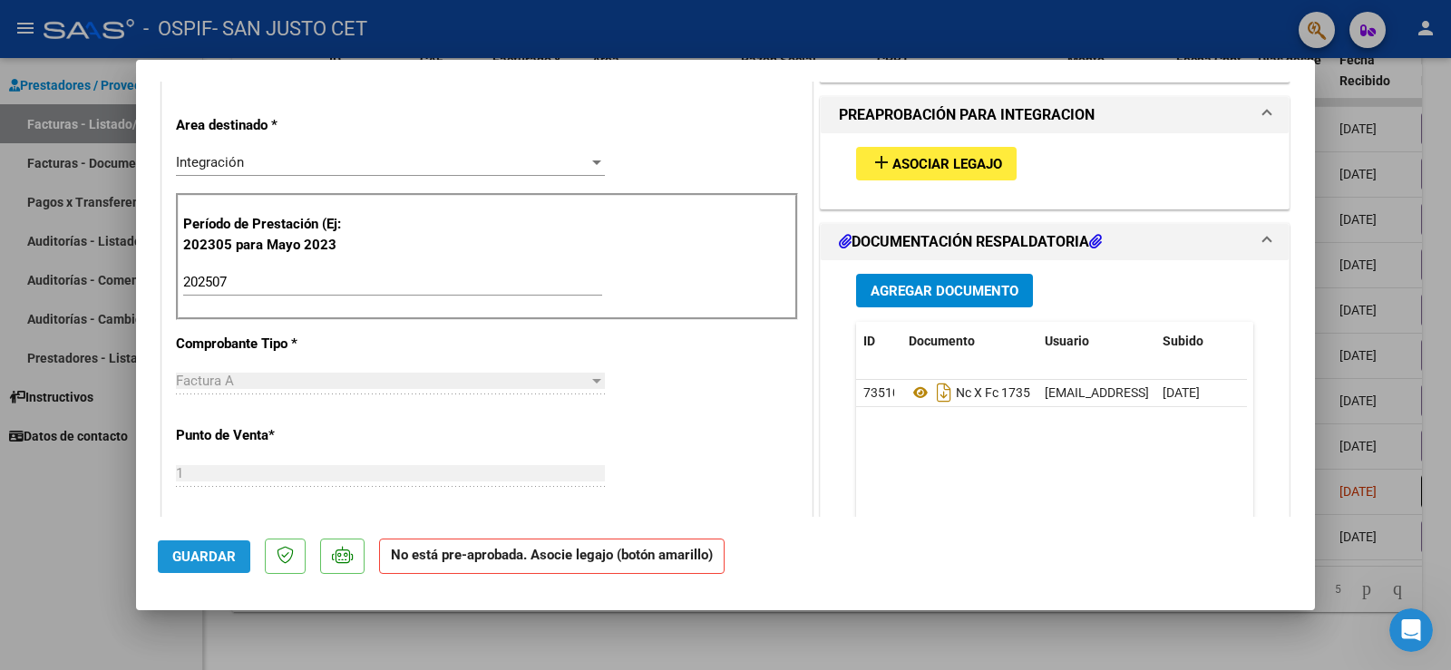
click at [235, 555] on button "Guardar" at bounding box center [204, 556] width 92 height 33
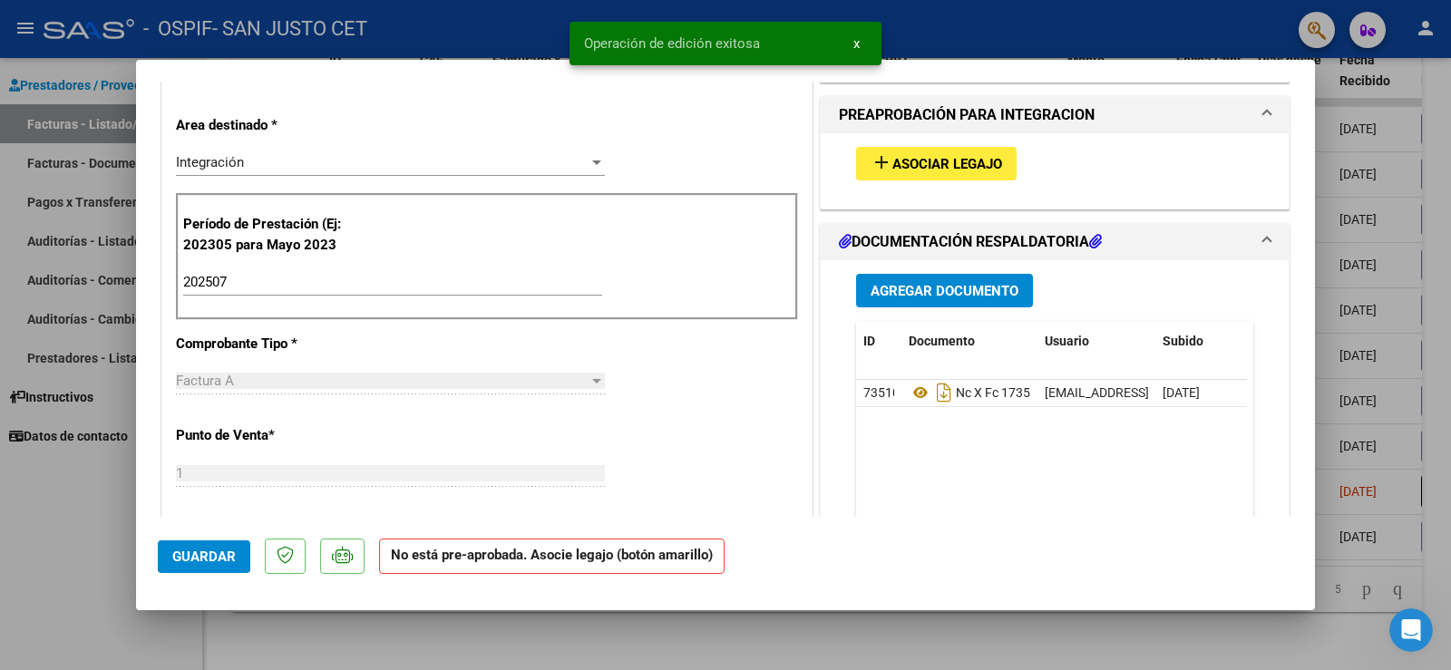
click at [73, 507] on div at bounding box center [725, 335] width 1451 height 670
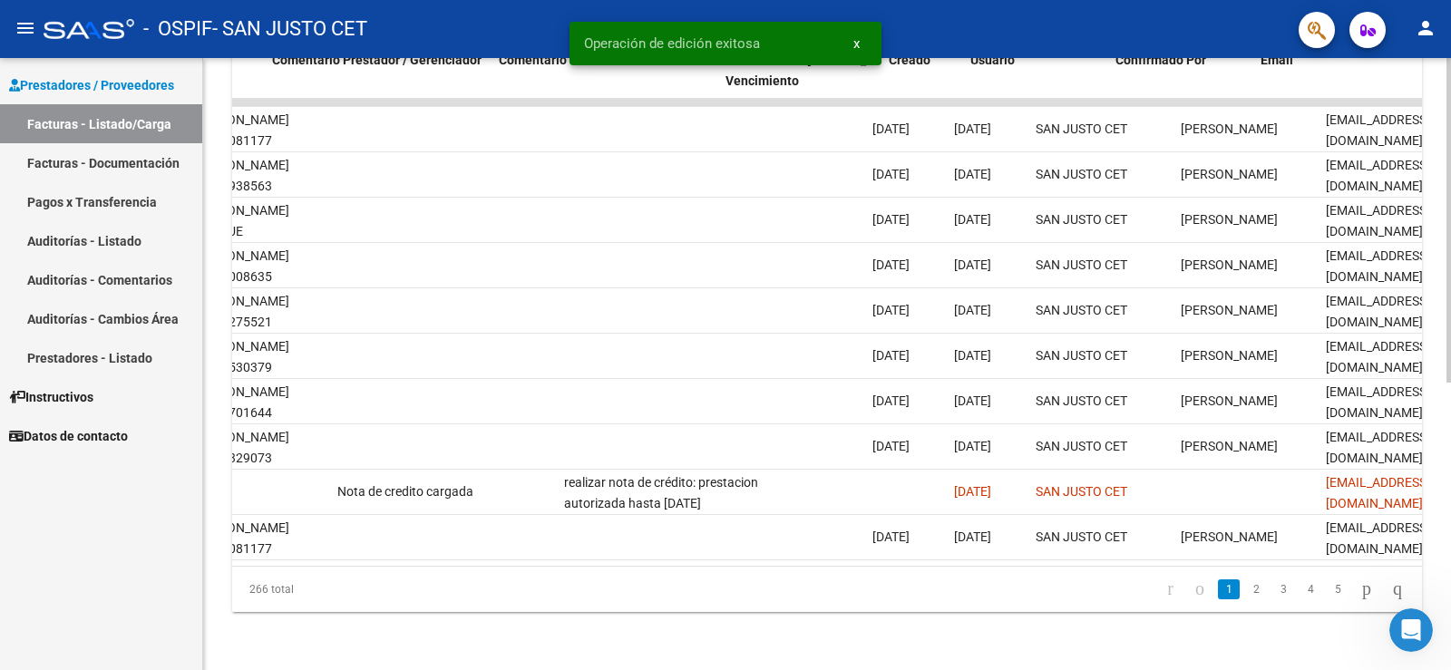
scroll to position [0, 2621]
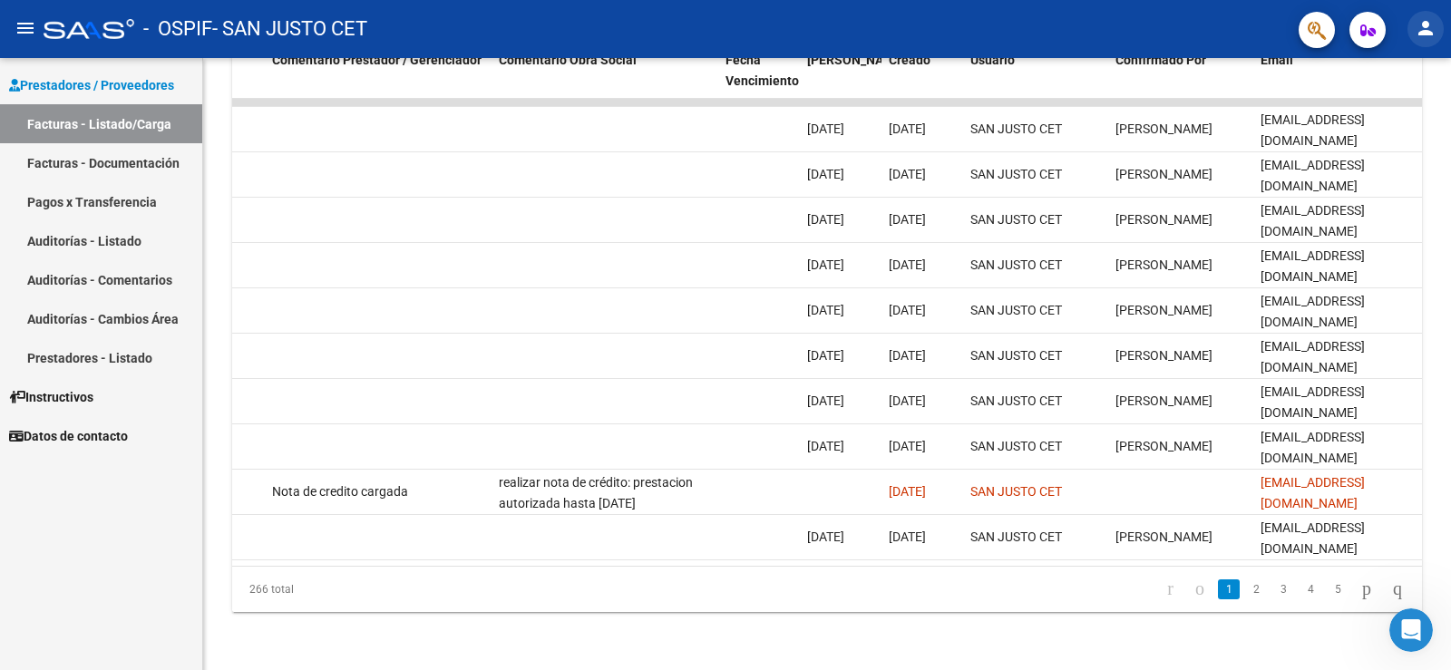
click at [1426, 29] on mat-icon "person" at bounding box center [1426, 28] width 22 height 22
click at [1383, 131] on button "exit_to_app Salir" at bounding box center [1388, 120] width 111 height 44
